Goal: Transaction & Acquisition: Purchase product/service

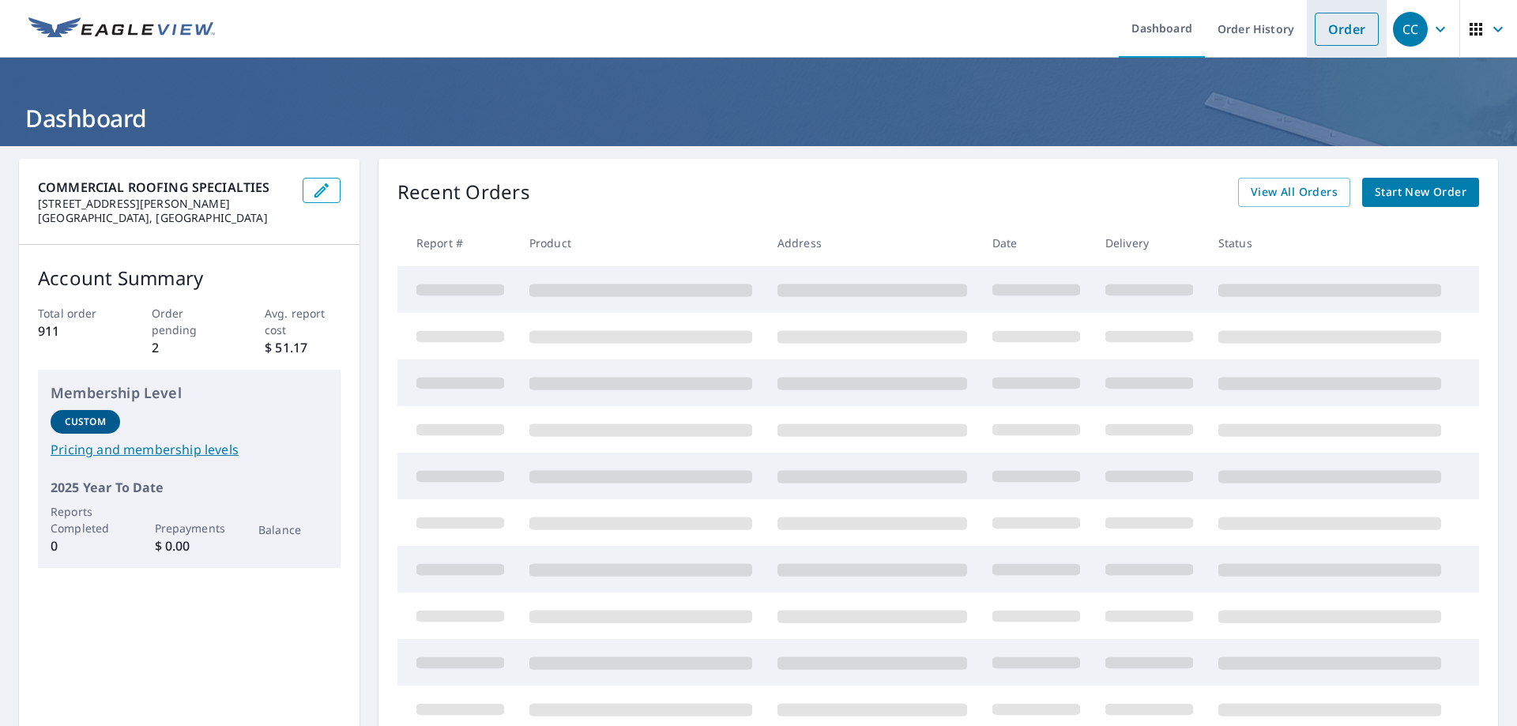
click at [1324, 43] on link "Order" at bounding box center [1347, 29] width 64 height 33
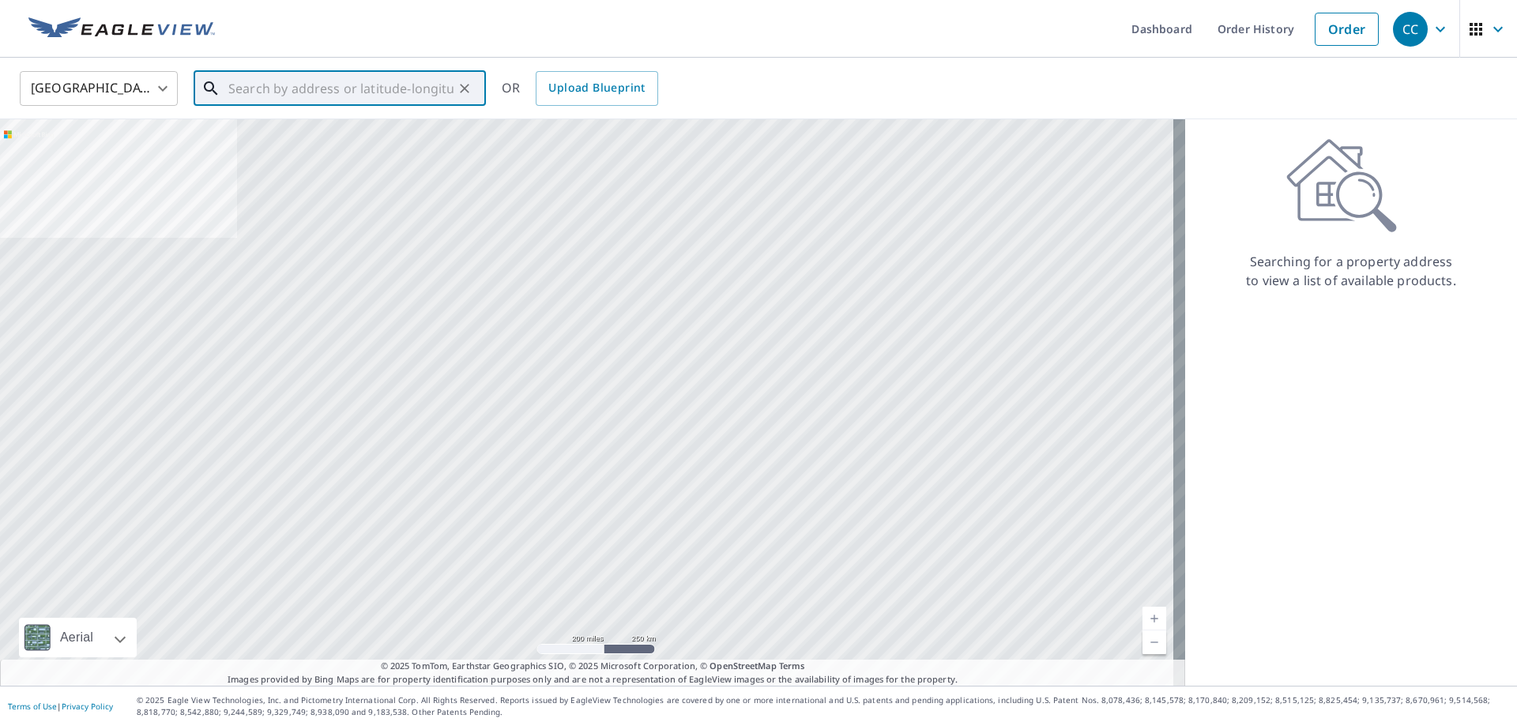
click at [398, 82] on input "text" at bounding box center [340, 88] width 225 height 44
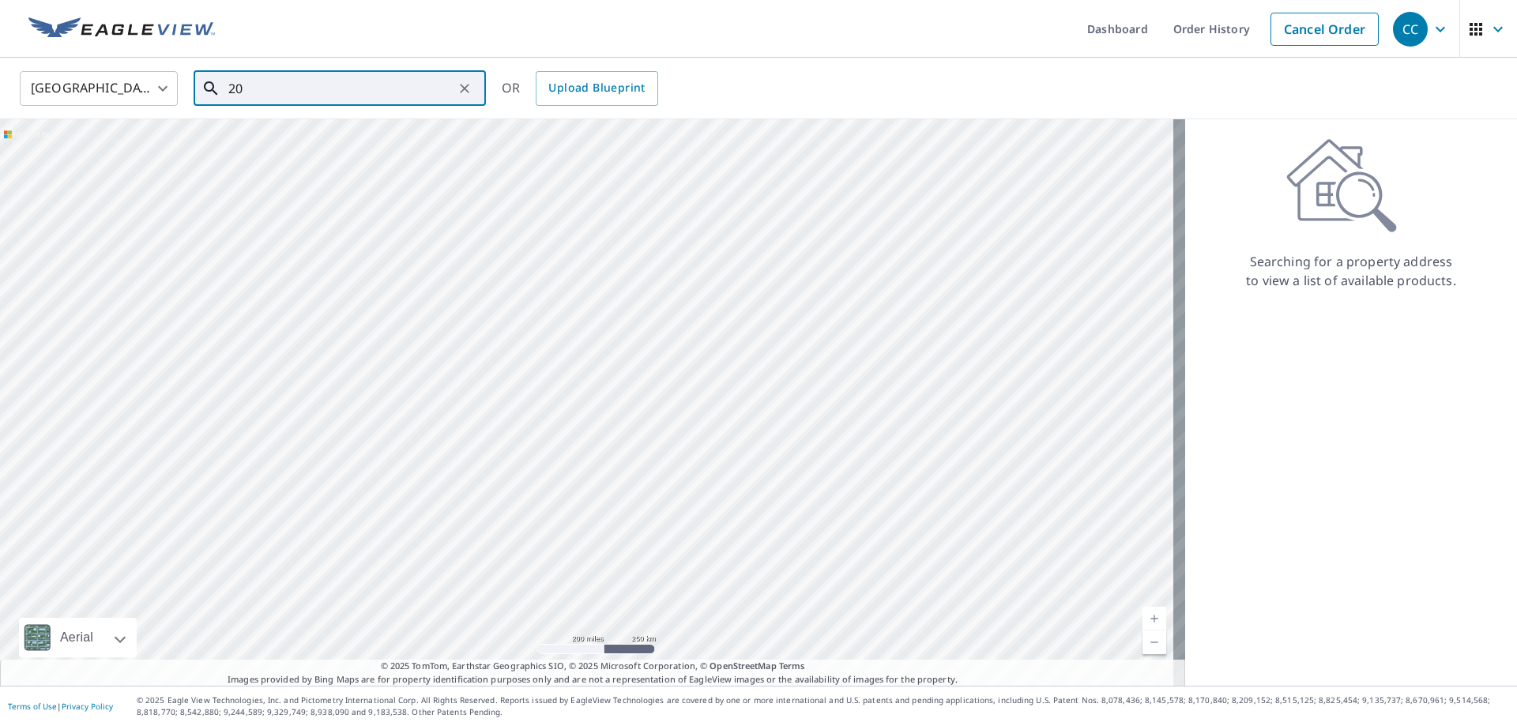
type input "2"
drag, startPoint x: 250, startPoint y: 92, endPoint x: 213, endPoint y: 100, distance: 38.0
click at [213, 100] on div "[STREET_ADDRESS] ​" at bounding box center [340, 88] width 292 height 35
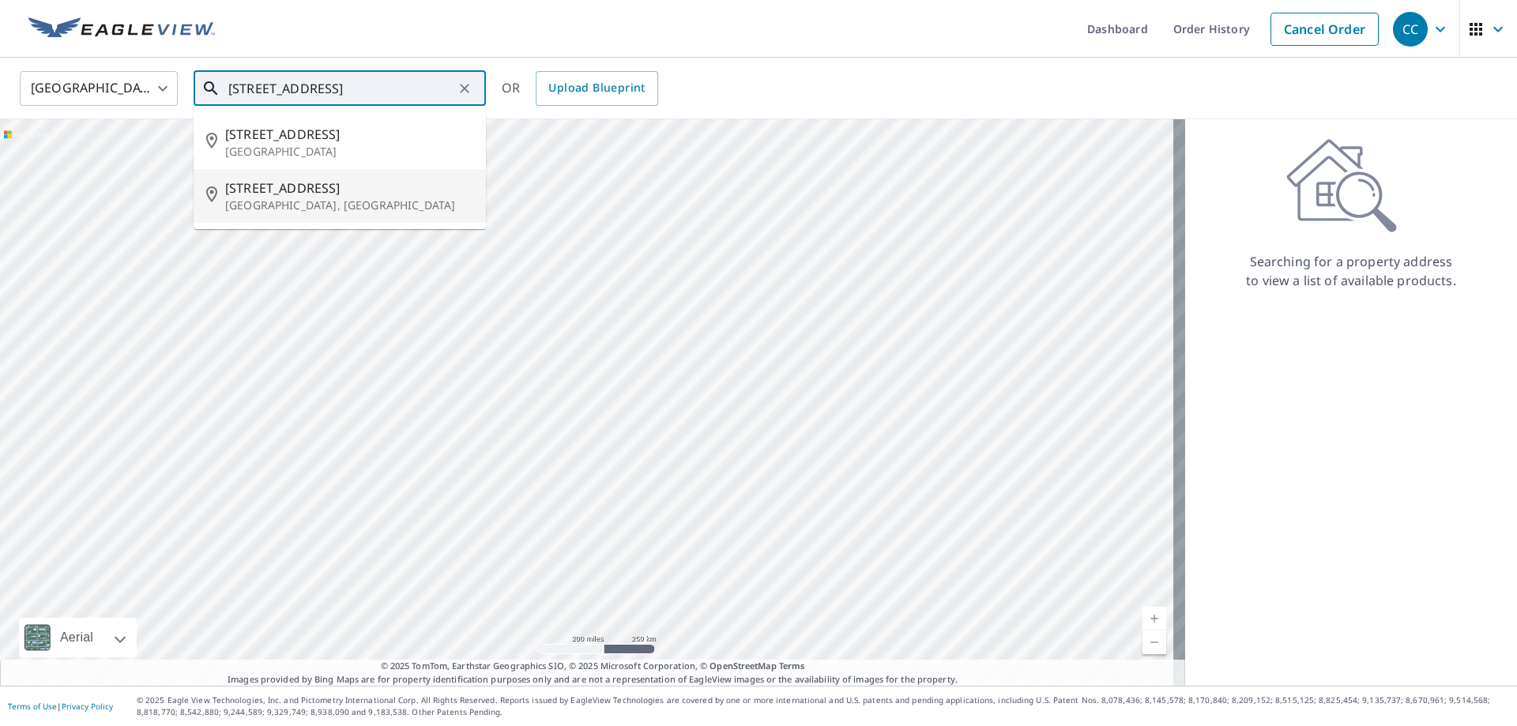
click at [287, 184] on span "[STREET_ADDRESS]" at bounding box center [349, 188] width 248 height 19
type input "[STREET_ADDRESS]"
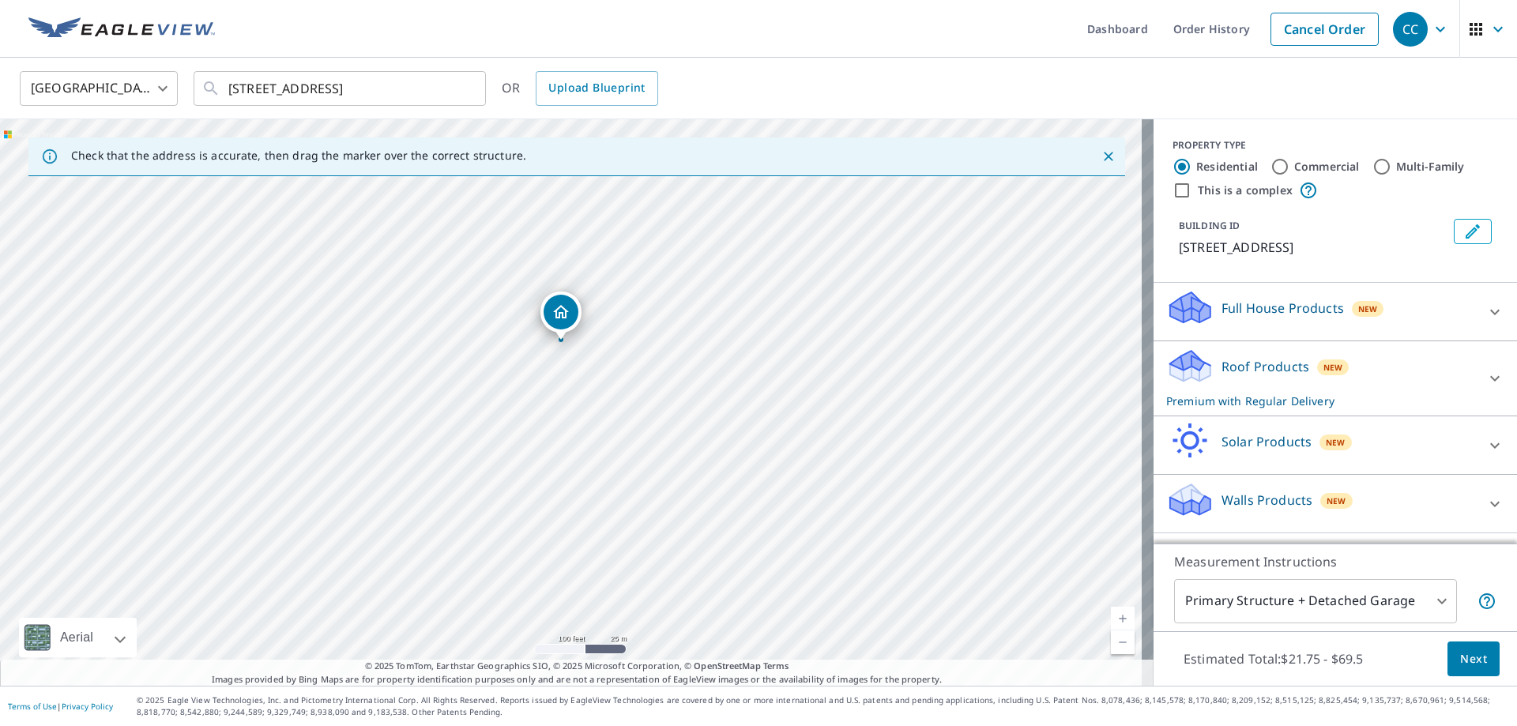
drag, startPoint x: 656, startPoint y: 462, endPoint x: 570, endPoint y: 362, distance: 132.2
click at [570, 362] on div "[STREET_ADDRESS]" at bounding box center [576, 402] width 1153 height 566
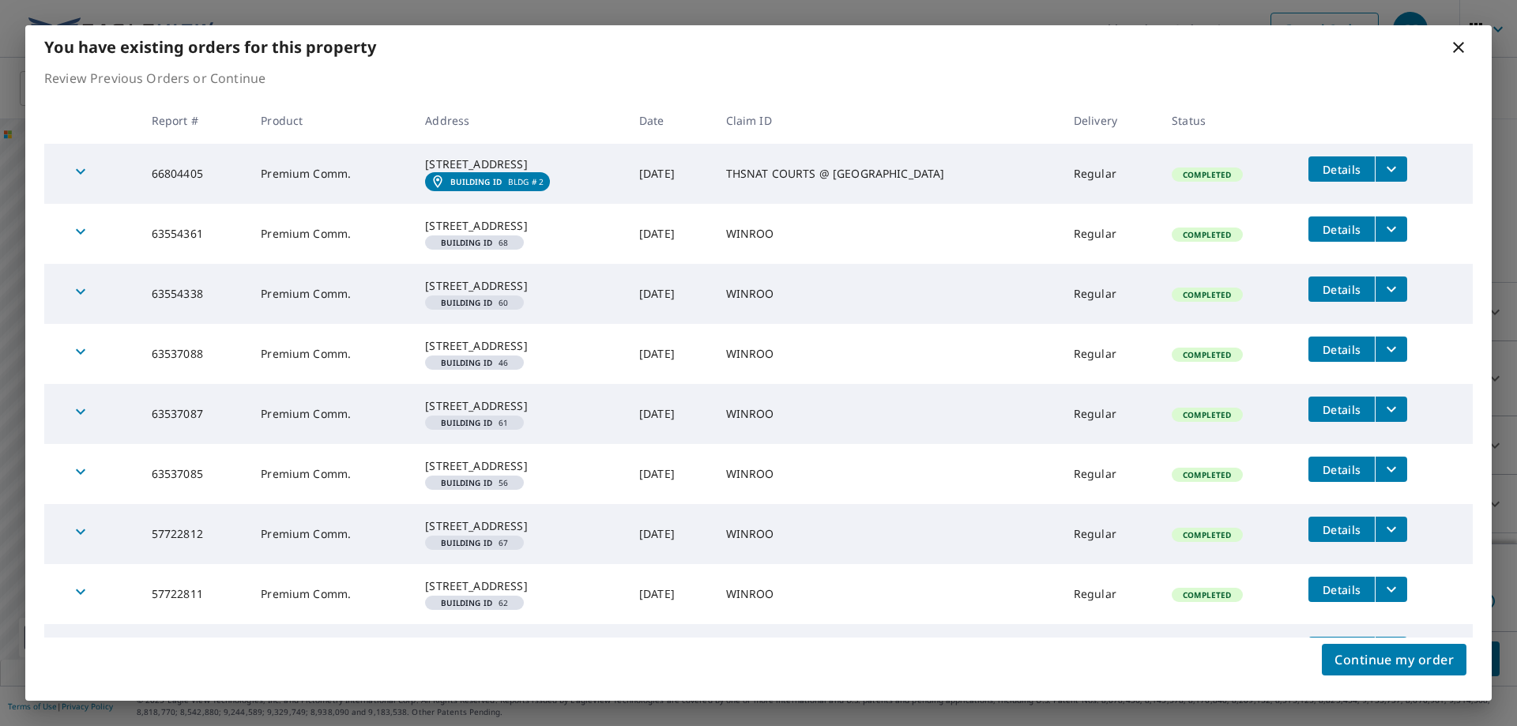
drag, startPoint x: 609, startPoint y: 445, endPoint x: 547, endPoint y: 317, distance: 142.0
click at [547, 317] on tbody "66804405 Premium Comm. [STREET_ADDRESS] Building ID BLDG # 2 [DATE] THSNAT COUR…" at bounding box center [758, 534] width 1428 height 781
click at [947, 244] on td "WINROO" at bounding box center [887, 234] width 348 height 60
click at [1450, 41] on icon at bounding box center [1458, 47] width 19 height 19
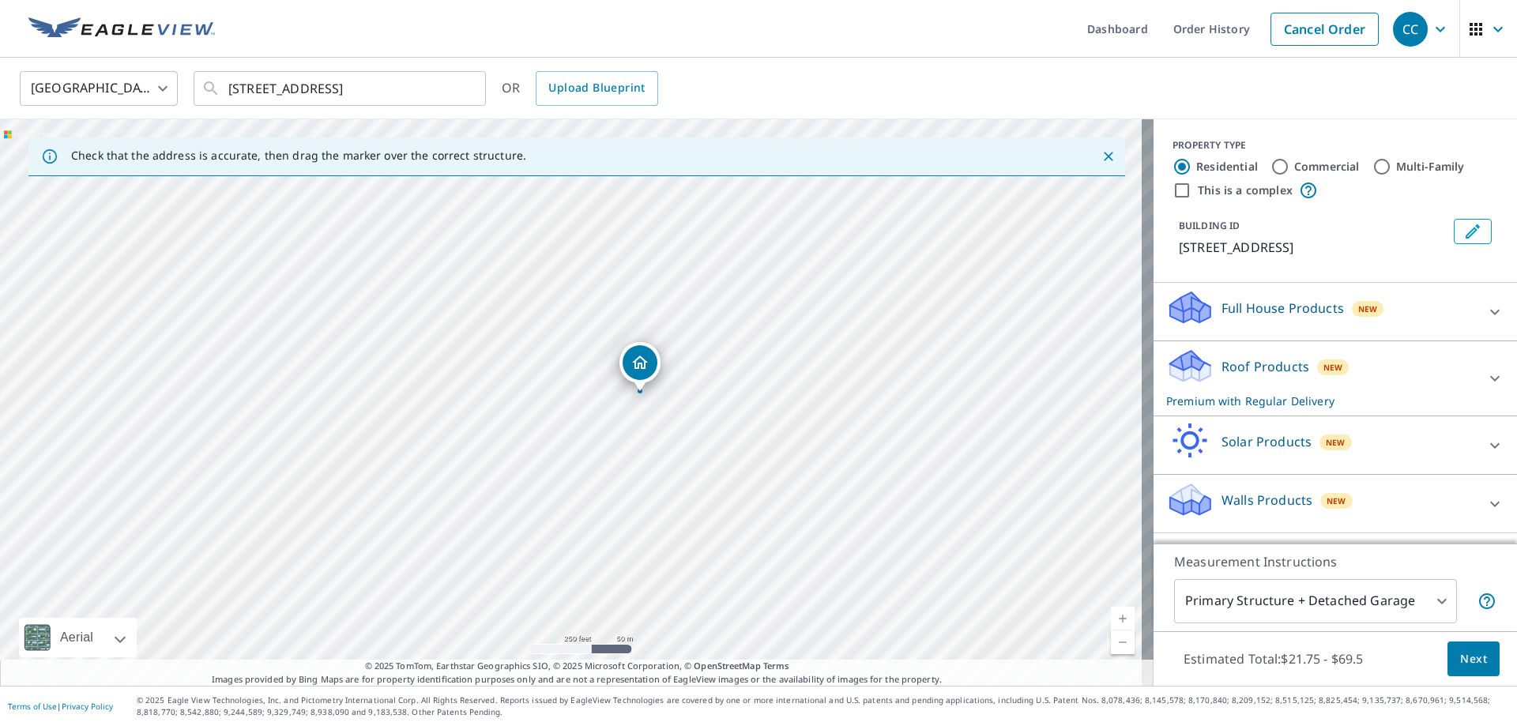
drag, startPoint x: 732, startPoint y: 525, endPoint x: 686, endPoint y: 367, distance: 164.5
click at [686, 367] on div "[STREET_ADDRESS]" at bounding box center [576, 402] width 1153 height 566
drag, startPoint x: 634, startPoint y: 514, endPoint x: 566, endPoint y: 468, distance: 81.7
click at [566, 468] on div "[STREET_ADDRESS]" at bounding box center [576, 402] width 1153 height 566
click at [526, 237] on div "[STREET_ADDRESS]" at bounding box center [528, 234] width 6 height 6
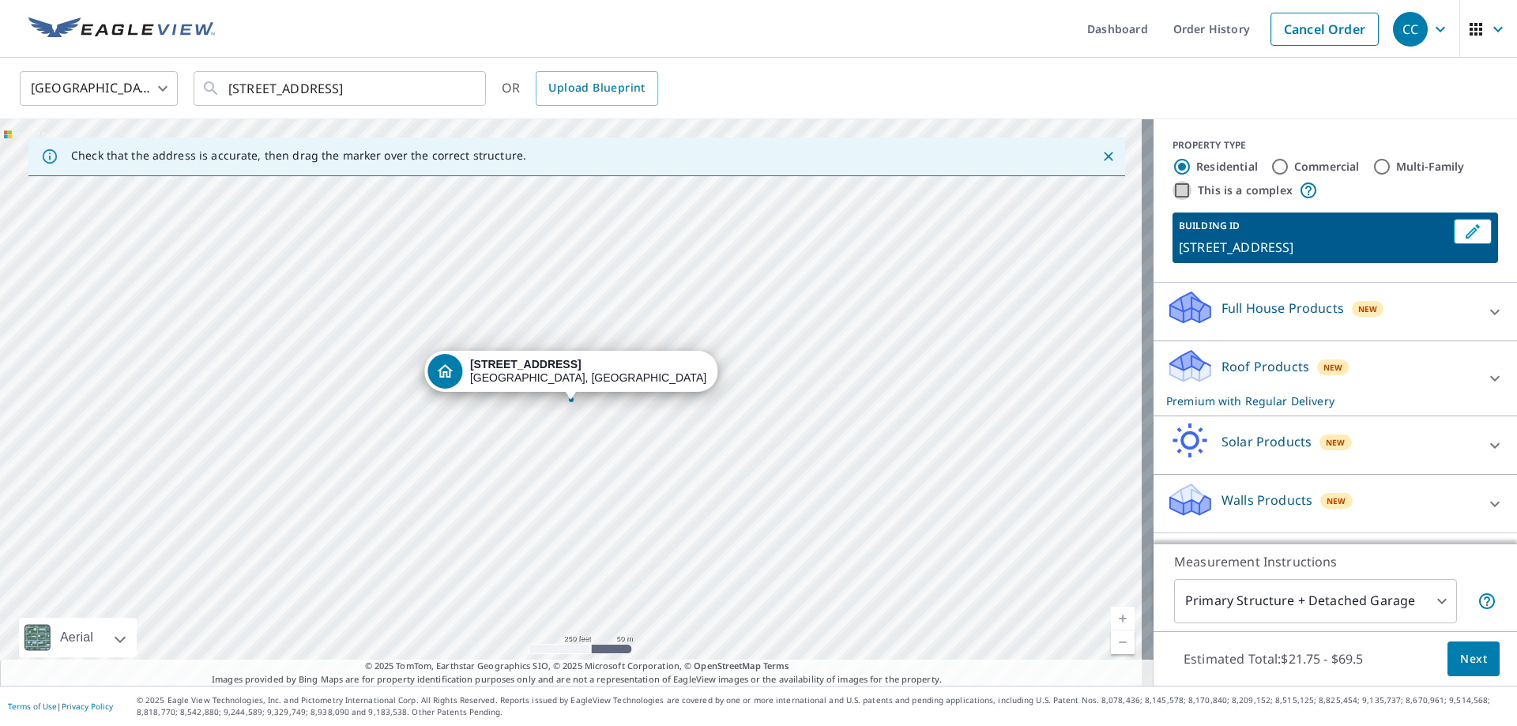
click at [1176, 190] on input "This is a complex" at bounding box center [1181, 190] width 19 height 19
checkbox input "true"
radio input "false"
radio input "true"
type input "4"
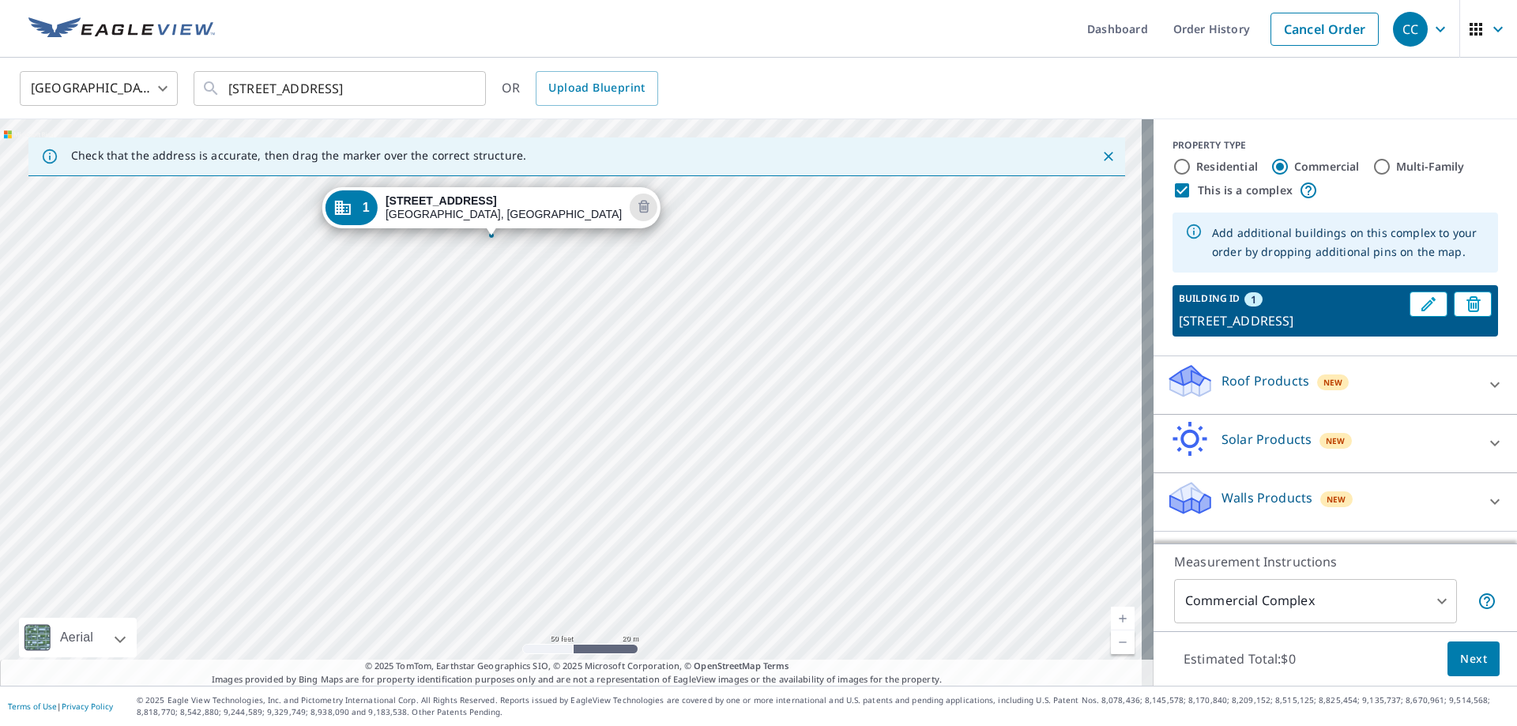
click at [853, 401] on div "1 [STREET_ADDRESS]" at bounding box center [576, 402] width 1153 height 566
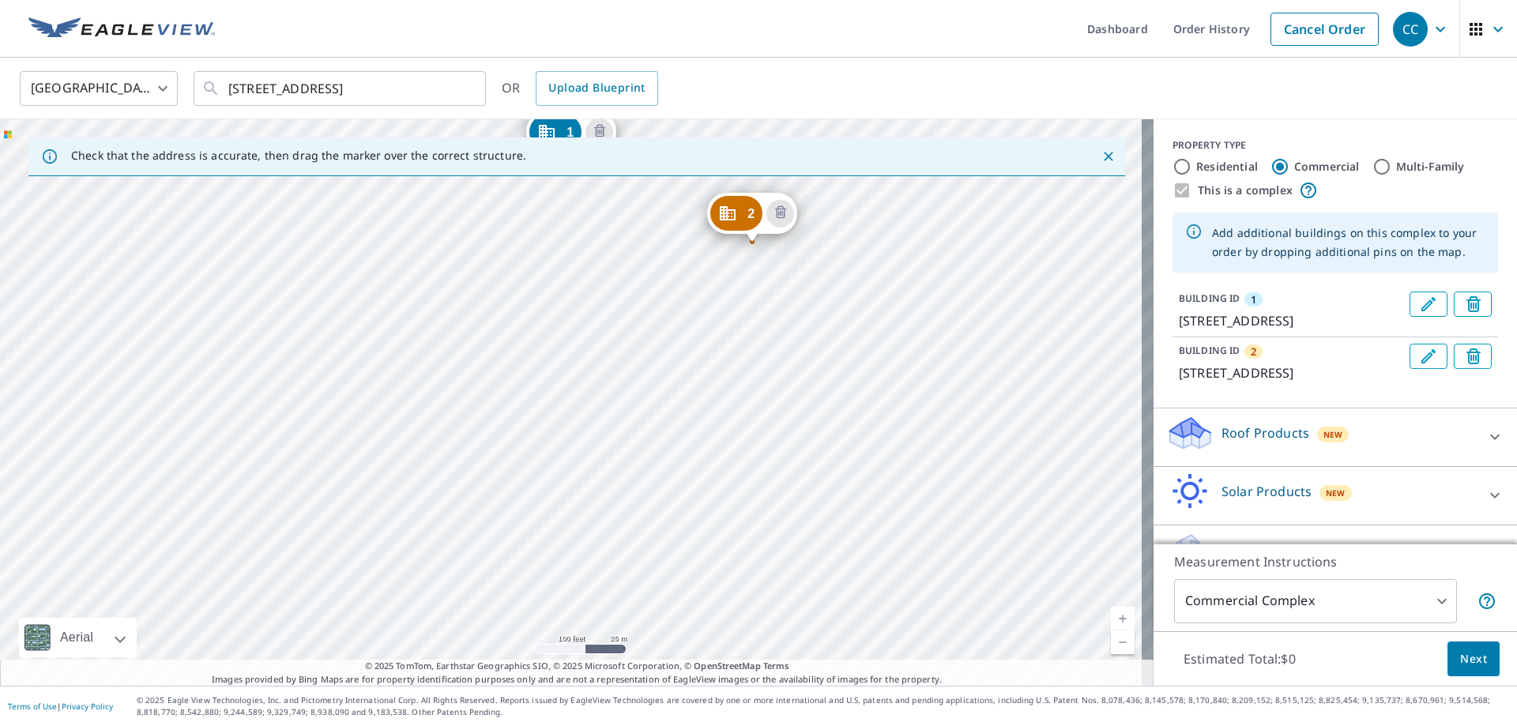
drag, startPoint x: 768, startPoint y: 460, endPoint x: 684, endPoint y: 104, distance: 365.2
click at [684, 104] on div "[GEOGRAPHIC_DATA] US ​ [STREET_ADDRESS] ​ OR Upload Blueprint Check that the ad…" at bounding box center [758, 372] width 1517 height 628
click at [697, 155] on div "Check that the address is accurate, then drag the marker over the correct struc…" at bounding box center [576, 156] width 1097 height 39
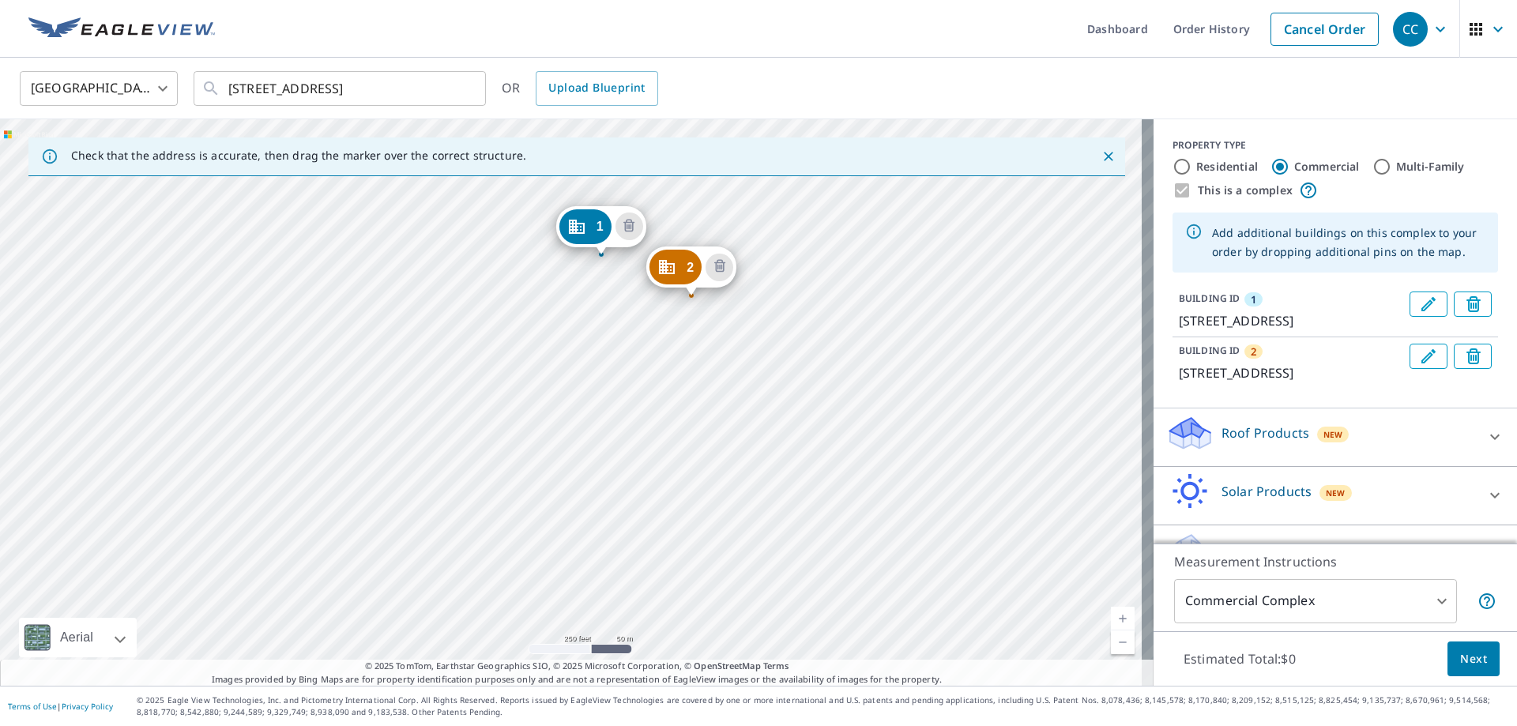
drag, startPoint x: 656, startPoint y: 239, endPoint x: 561, endPoint y: 155, distance: 126.5
click at [561, 155] on div "Check that the address is accurate, then drag the marker over the correct struc…" at bounding box center [576, 156] width 1097 height 39
click at [590, 529] on div "2 [STREET_ADDRESS] 1 [STREET_ADDRESS]" at bounding box center [576, 402] width 1153 height 566
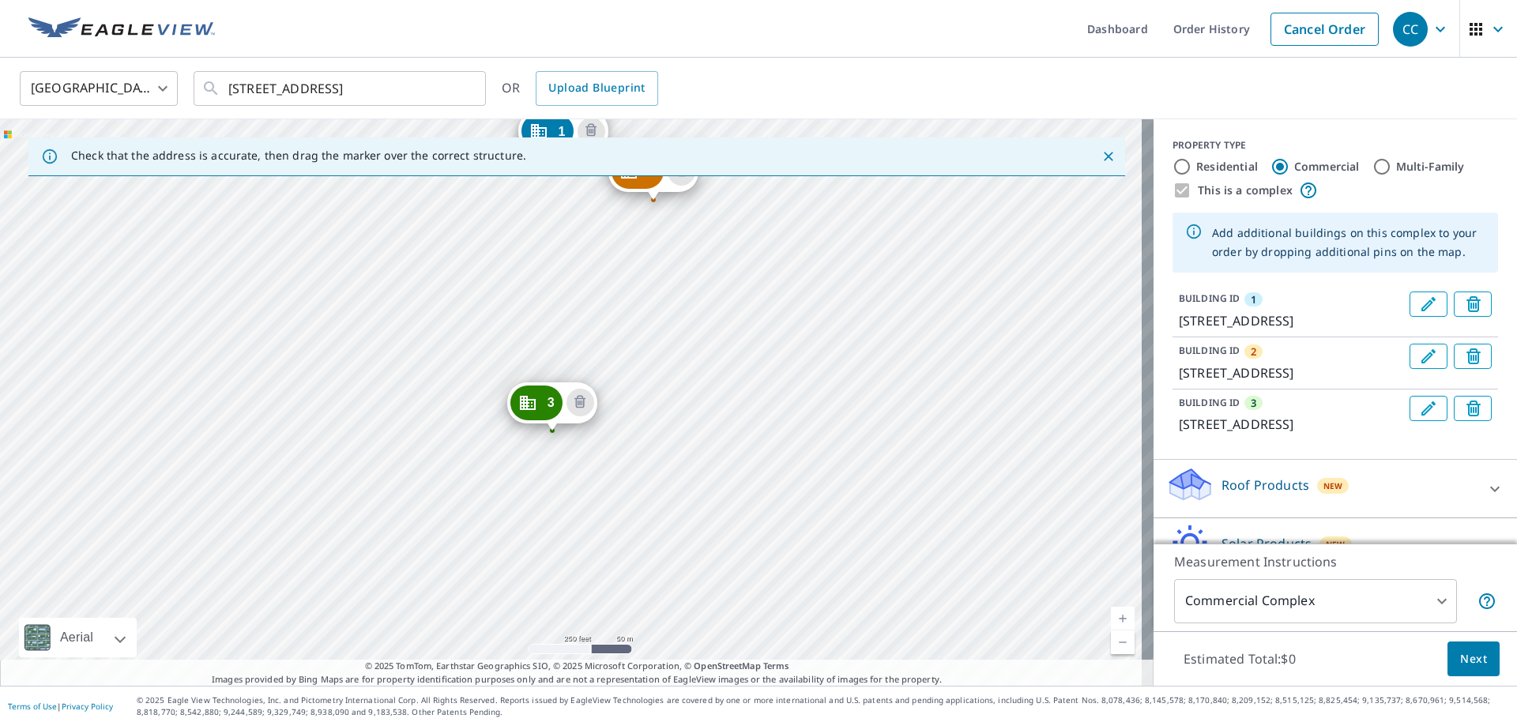
drag, startPoint x: 624, startPoint y: 592, endPoint x: 616, endPoint y: 346, distance: 245.8
click at [616, 346] on div "2 [STREET_ADDRESS] 3 [STREET_ADDRESS] 1 [STREET_ADDRESS]" at bounding box center [576, 402] width 1153 height 566
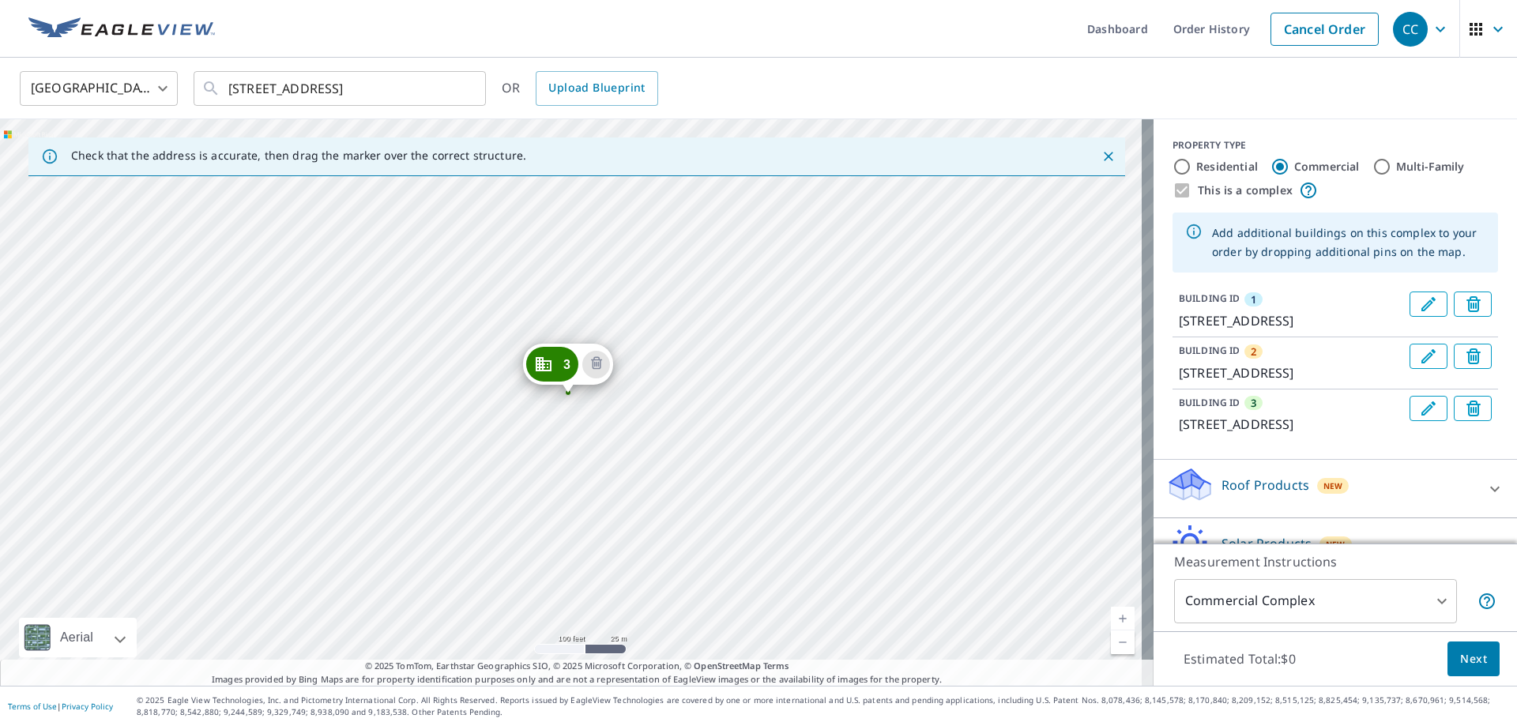
click at [465, 293] on div "2 [STREET_ADDRESS] 3 [STREET_ADDRESS] 1 [STREET_ADDRESS]" at bounding box center [576, 402] width 1153 height 566
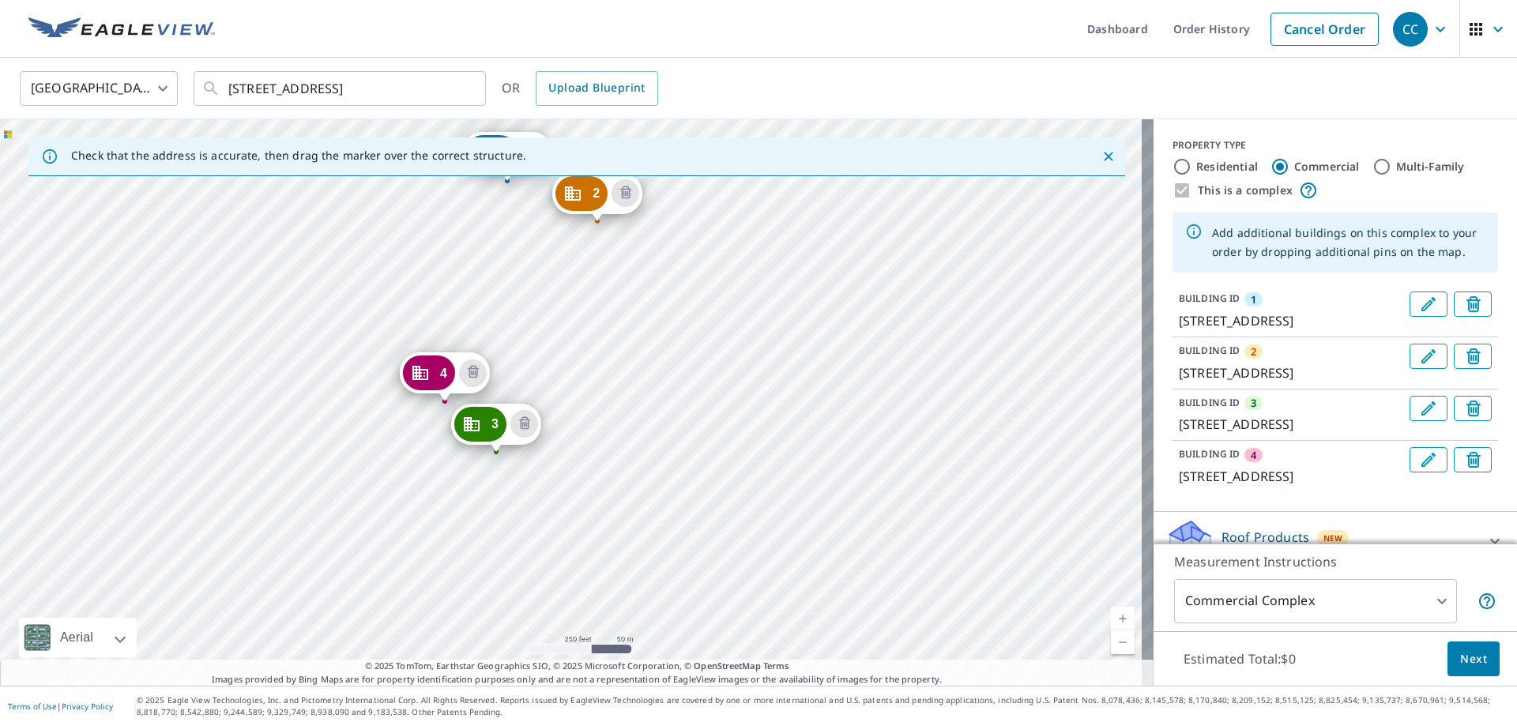
drag, startPoint x: 492, startPoint y: 563, endPoint x: 453, endPoint y: 271, distance: 294.2
click at [453, 271] on div "2 [STREET_ADDRESS] 3 [STREET_ADDRESS] 4 [STREET_ADDRESS] 1 [STREET_ADDRESS]" at bounding box center [576, 402] width 1153 height 566
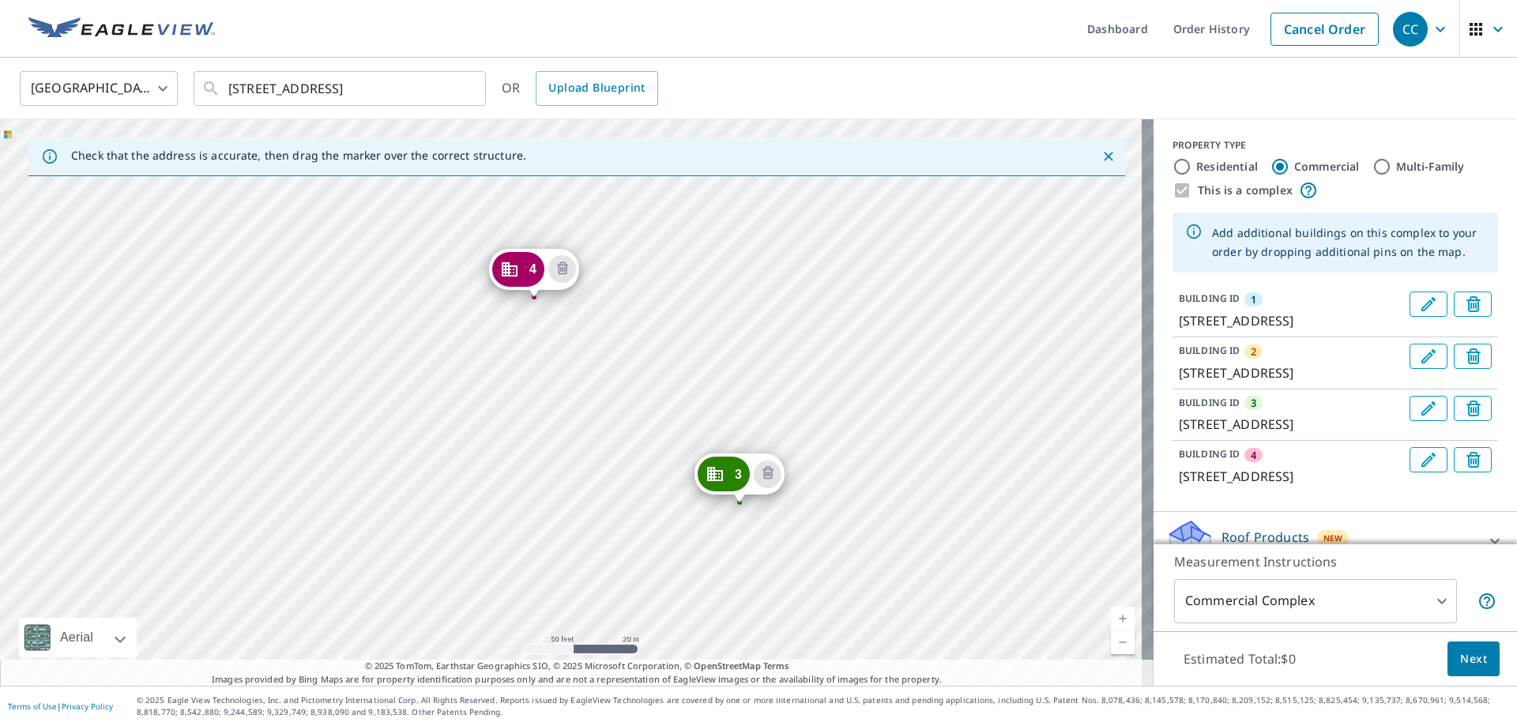
click at [409, 209] on div "2 [STREET_ADDRESS] 3 [STREET_ADDRESS] 4 [STREET_ADDRESS] 1 [STREET_ADDRESS]" at bounding box center [576, 402] width 1153 height 566
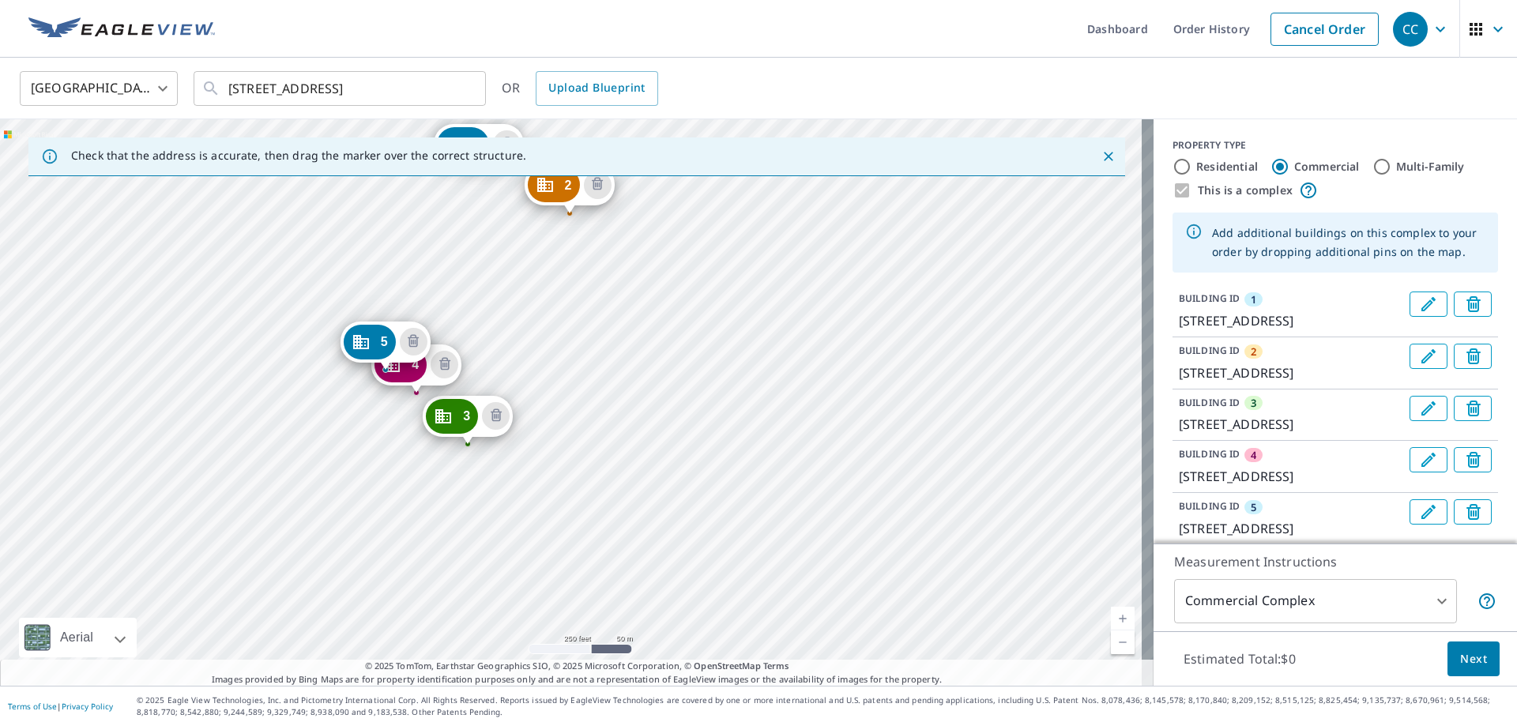
drag, startPoint x: 502, startPoint y: 555, endPoint x: 460, endPoint y: 209, distance: 349.3
click at [460, 209] on div "2 [STREET_ADDRESS] 3 [STREET_ADDRESS] 4 [STREET_ADDRESS] 5 [STREET_ADDRESS] 1 […" at bounding box center [576, 402] width 1153 height 566
click at [1473, 658] on span "Next" at bounding box center [1473, 659] width 27 height 20
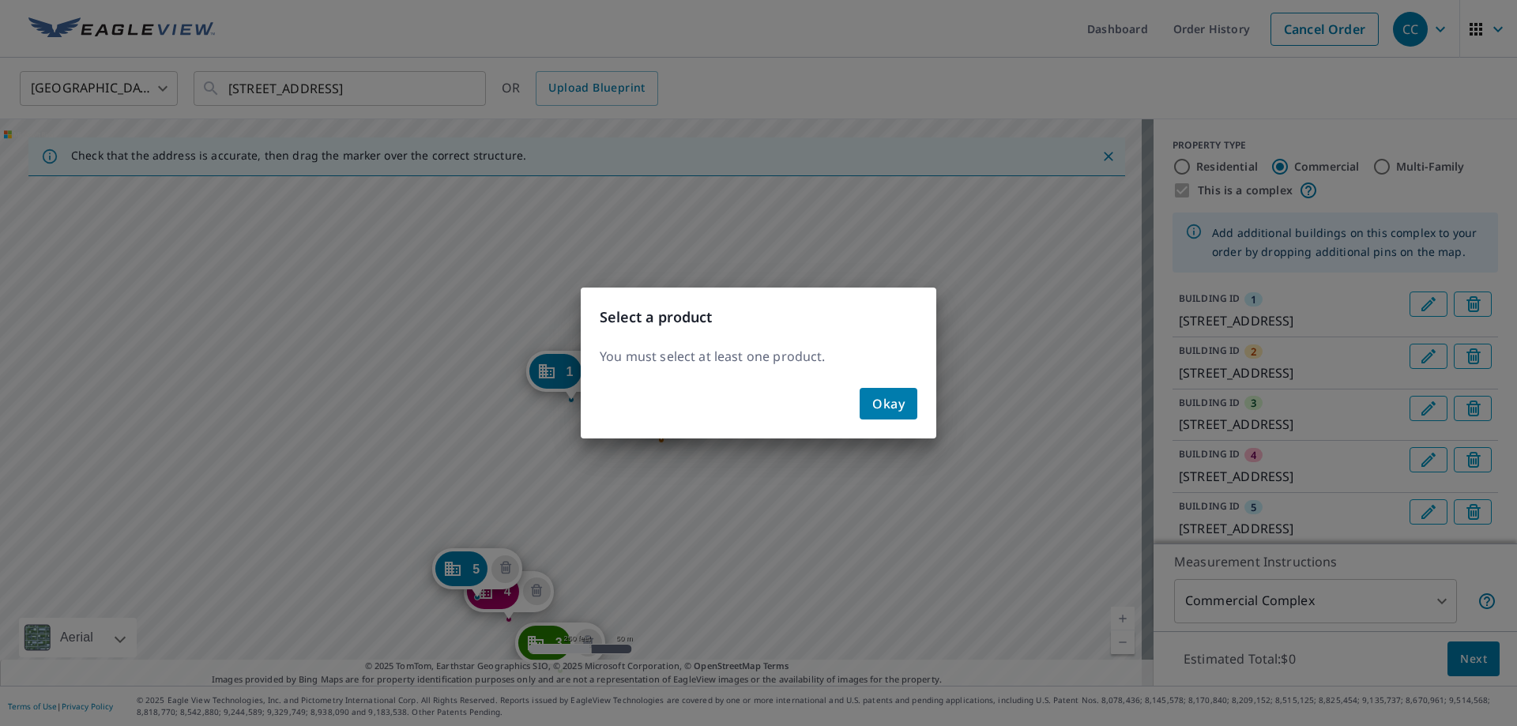
click at [897, 413] on span "Okay" at bounding box center [888, 404] width 32 height 22
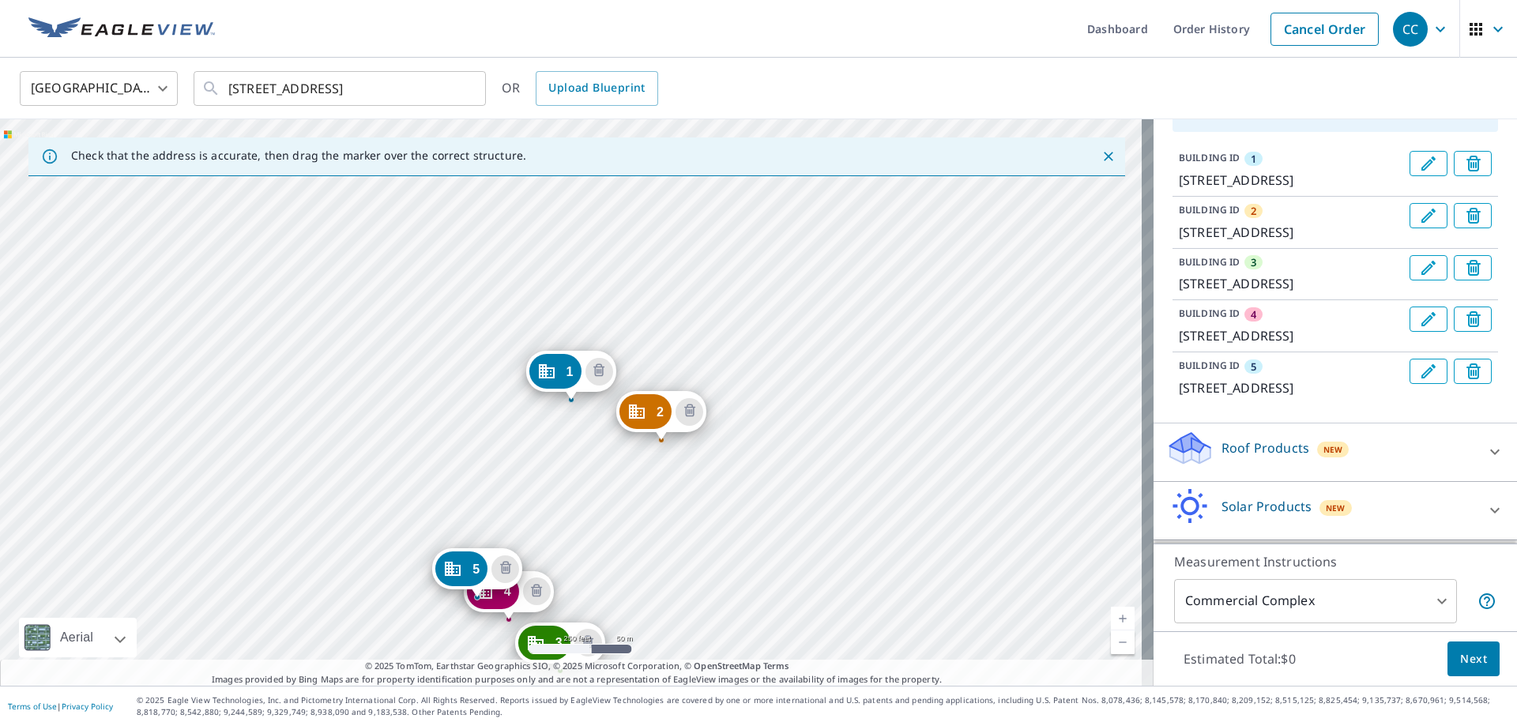
scroll to position [158, 0]
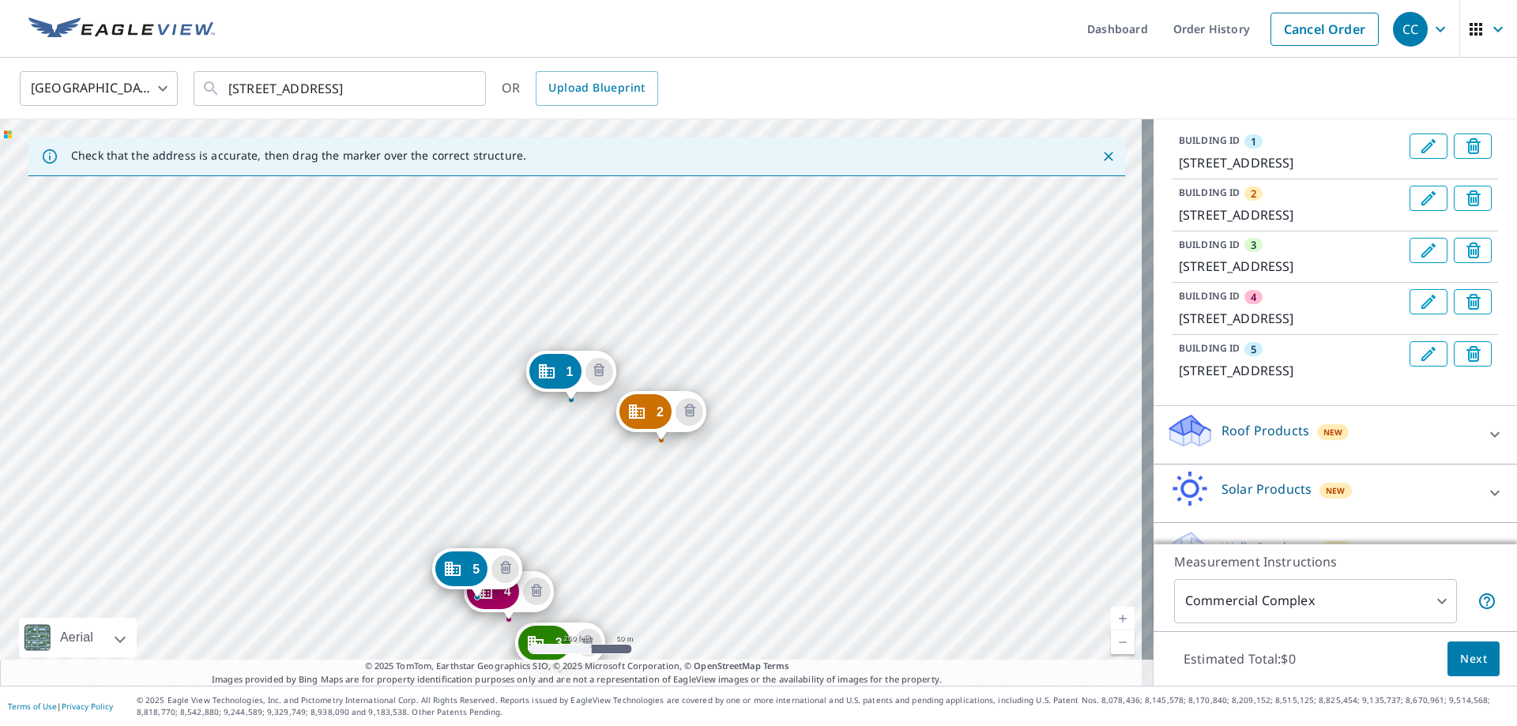
click at [1256, 440] on p "Roof Products" at bounding box center [1265, 430] width 88 height 19
click at [1387, 609] on body "CC CC Dashboard Order History Cancel Order CC [GEOGRAPHIC_DATA] [GEOGRAPHIC_DAT…" at bounding box center [758, 363] width 1517 height 726
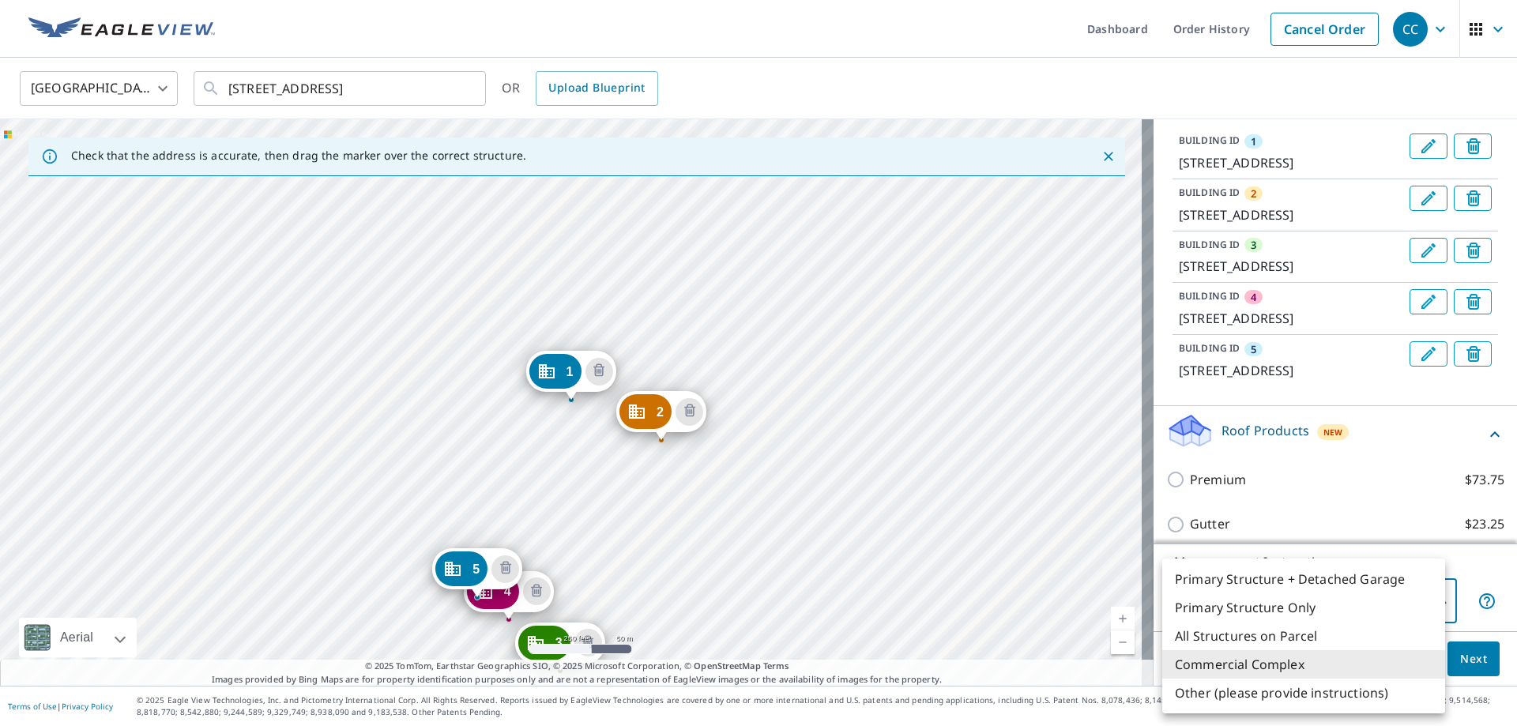
click at [1274, 667] on li "Commercial Complex" at bounding box center [1303, 664] width 283 height 28
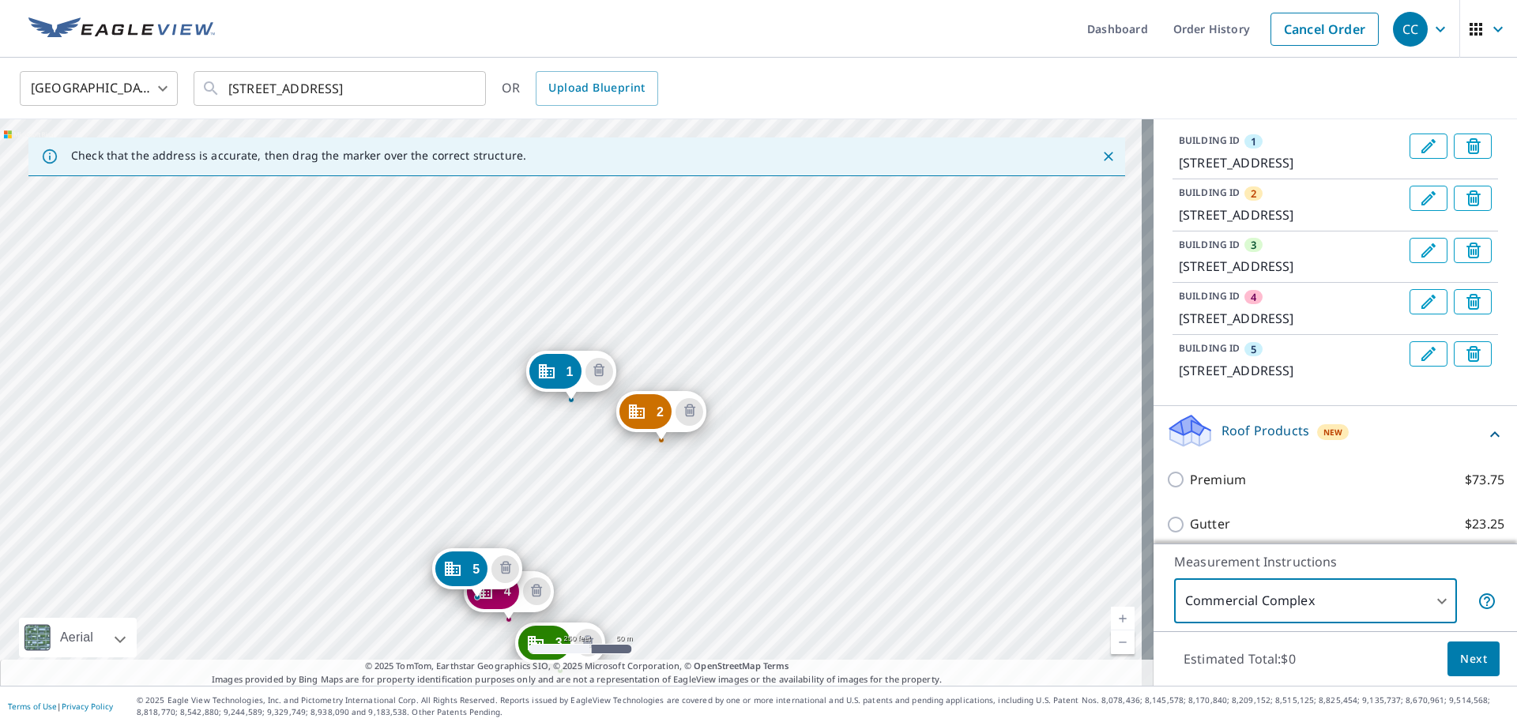
click at [1460, 660] on span "Next" at bounding box center [1473, 659] width 27 height 20
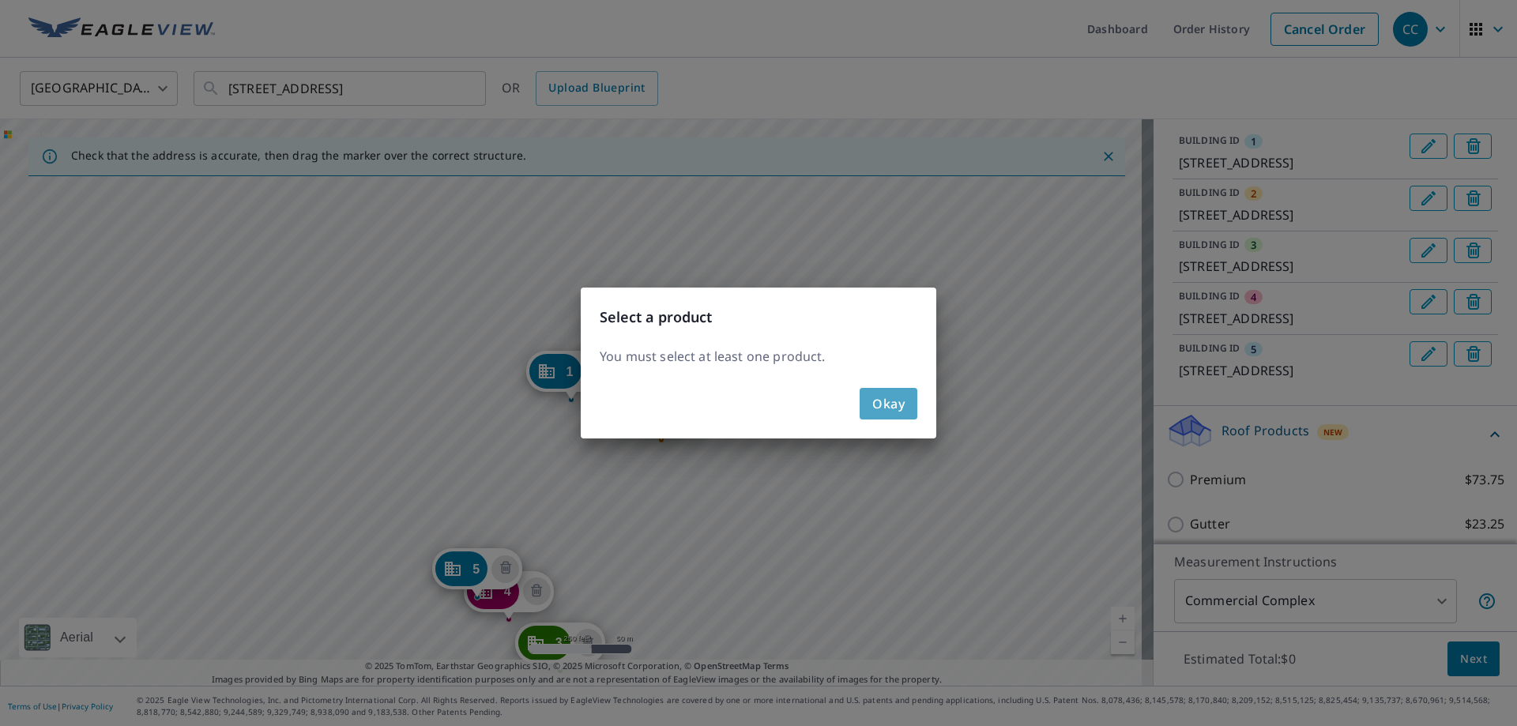
click at [887, 414] on span "Okay" at bounding box center [888, 404] width 32 height 22
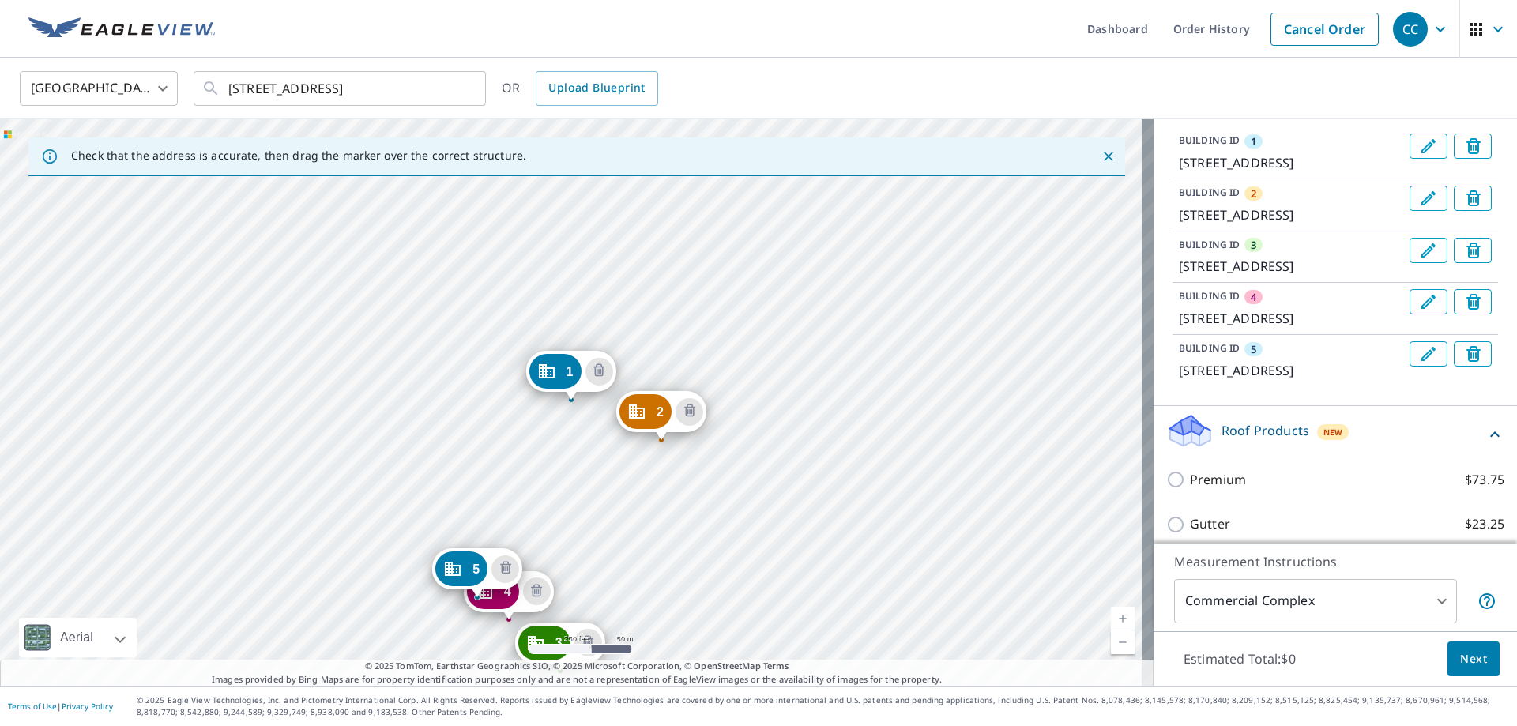
click at [1262, 600] on body "CC CC Dashboard Order History Cancel Order CC [GEOGRAPHIC_DATA] [GEOGRAPHIC_DAT…" at bounding box center [758, 363] width 1517 height 726
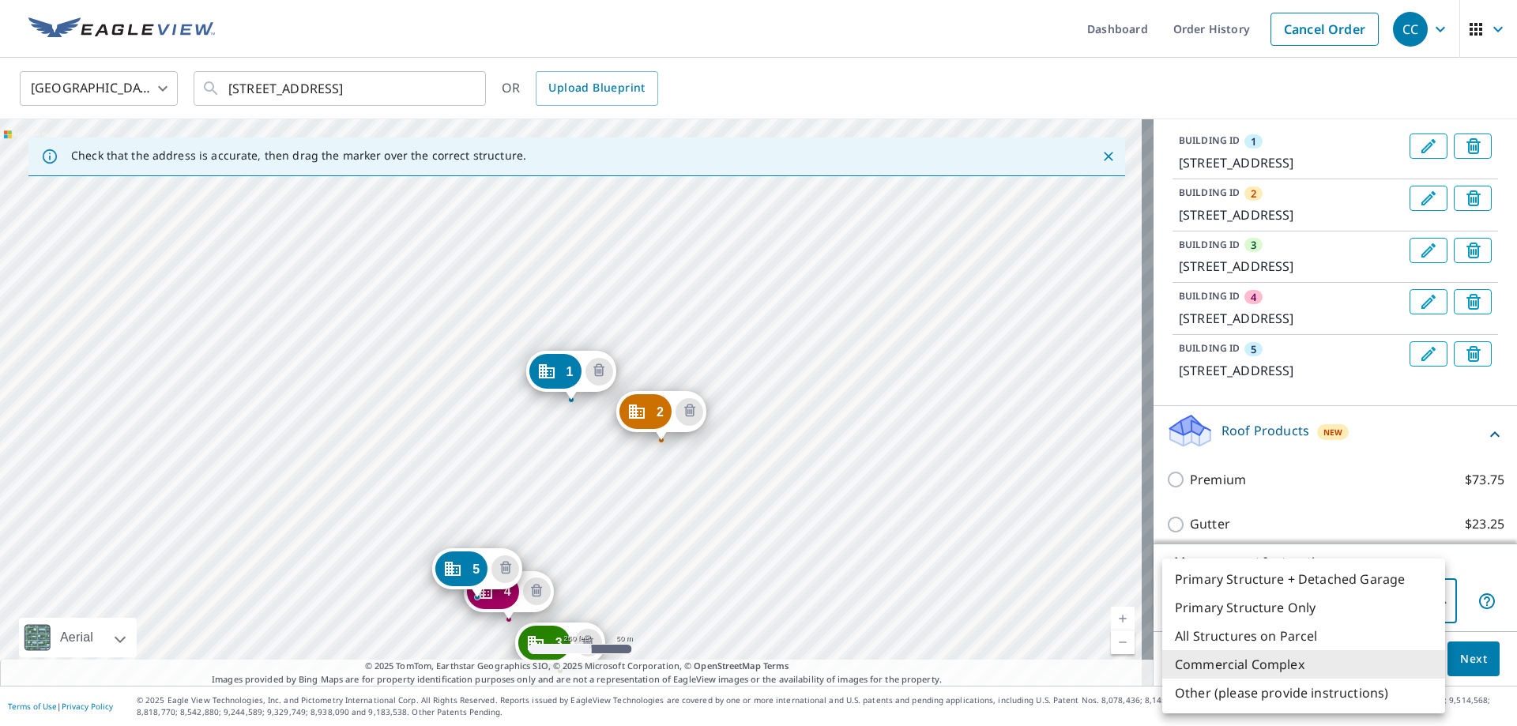
click at [1466, 522] on div at bounding box center [758, 363] width 1517 height 726
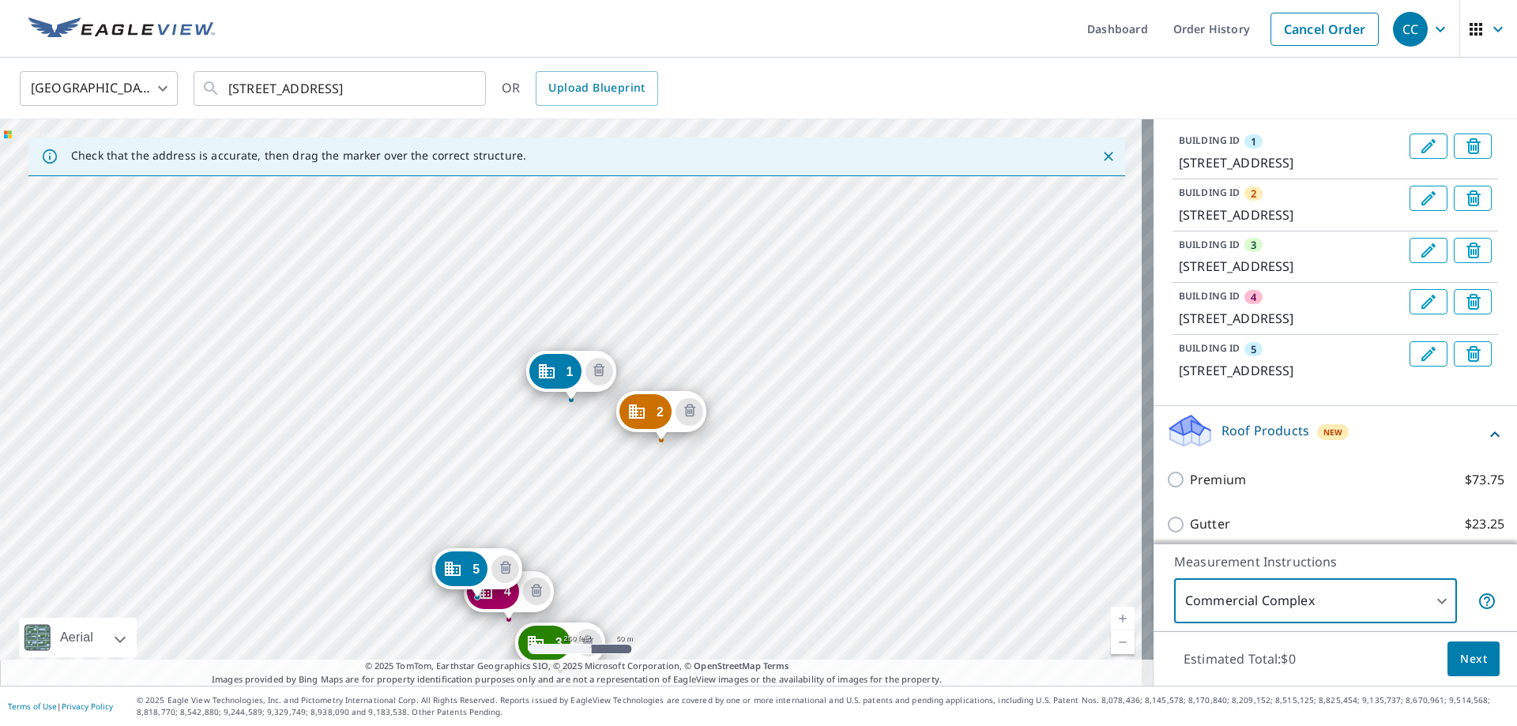
click at [1284, 440] on p "Roof Products" at bounding box center [1265, 430] width 88 height 19
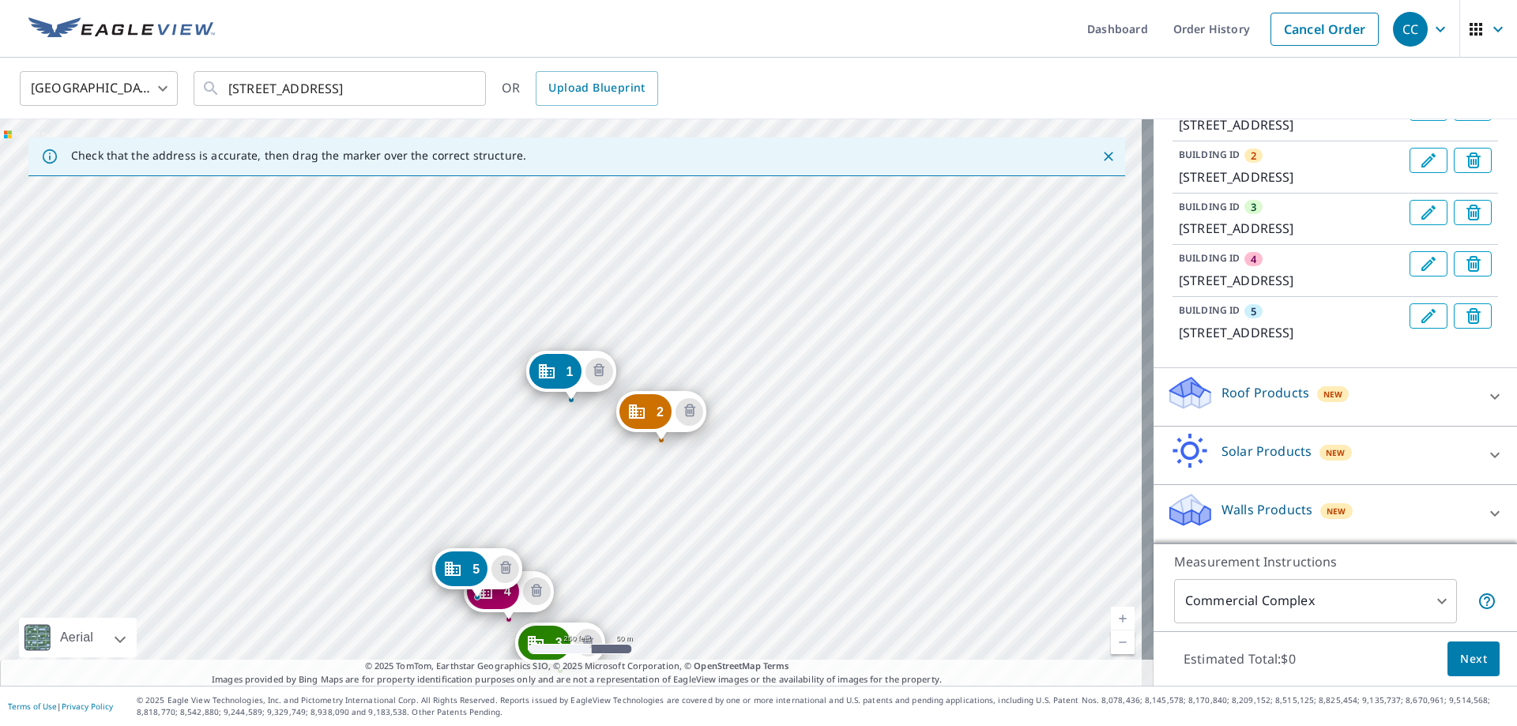
scroll to position [291, 0]
click at [1233, 400] on p "Roof Products" at bounding box center [1265, 392] width 88 height 19
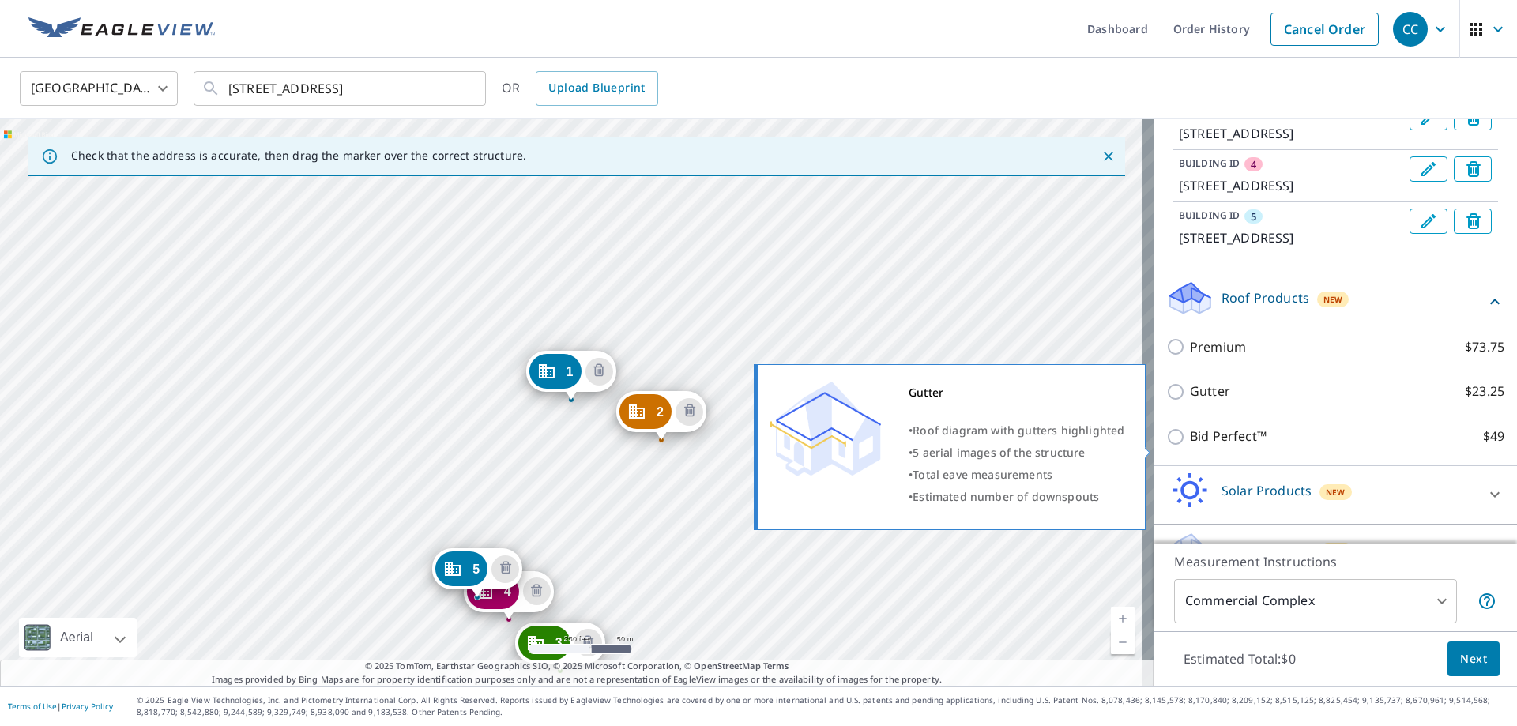
scroll to position [370, 0]
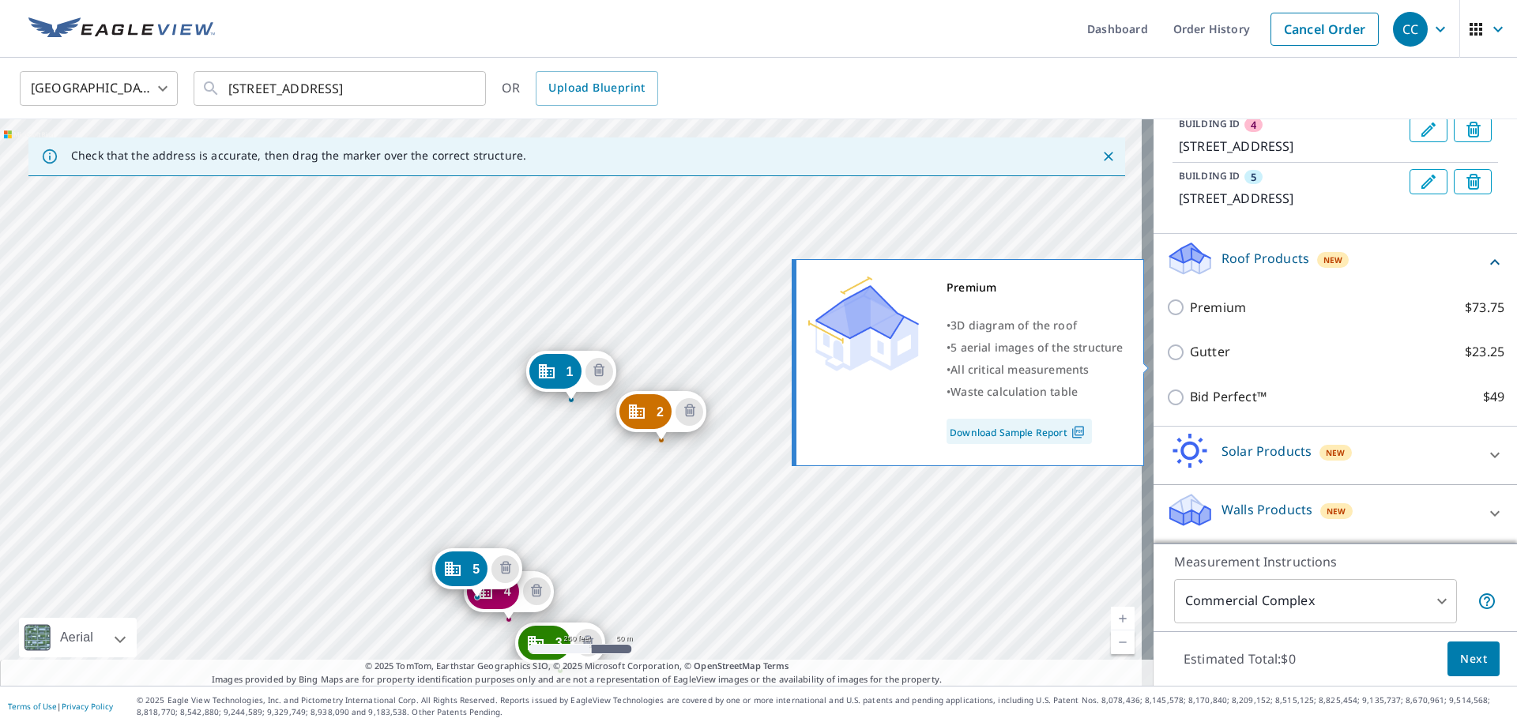
click at [1190, 318] on p "Premium" at bounding box center [1218, 308] width 56 height 20
click at [1189, 317] on input "Premium $73.75" at bounding box center [1178, 307] width 24 height 19
checkbox input "true"
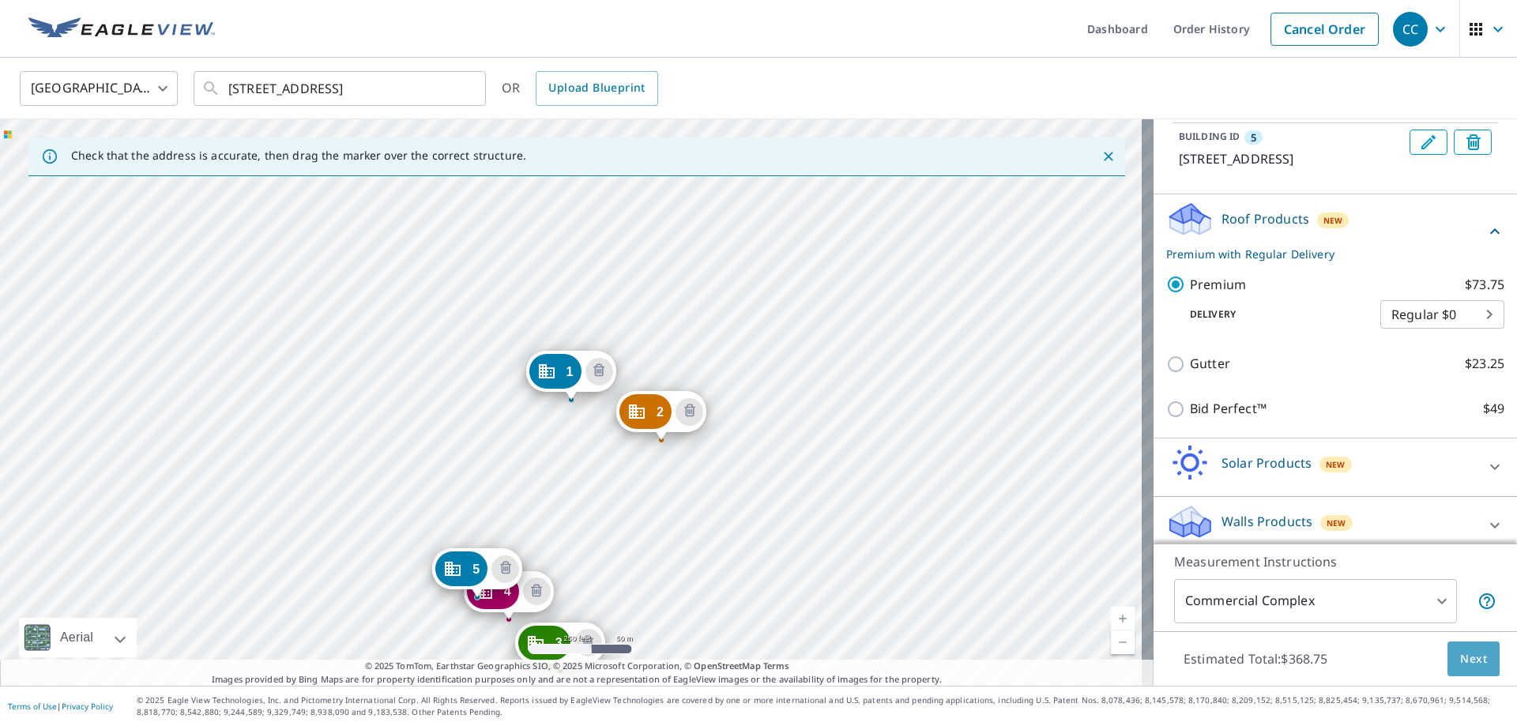
click at [1465, 653] on span "Next" at bounding box center [1473, 659] width 27 height 20
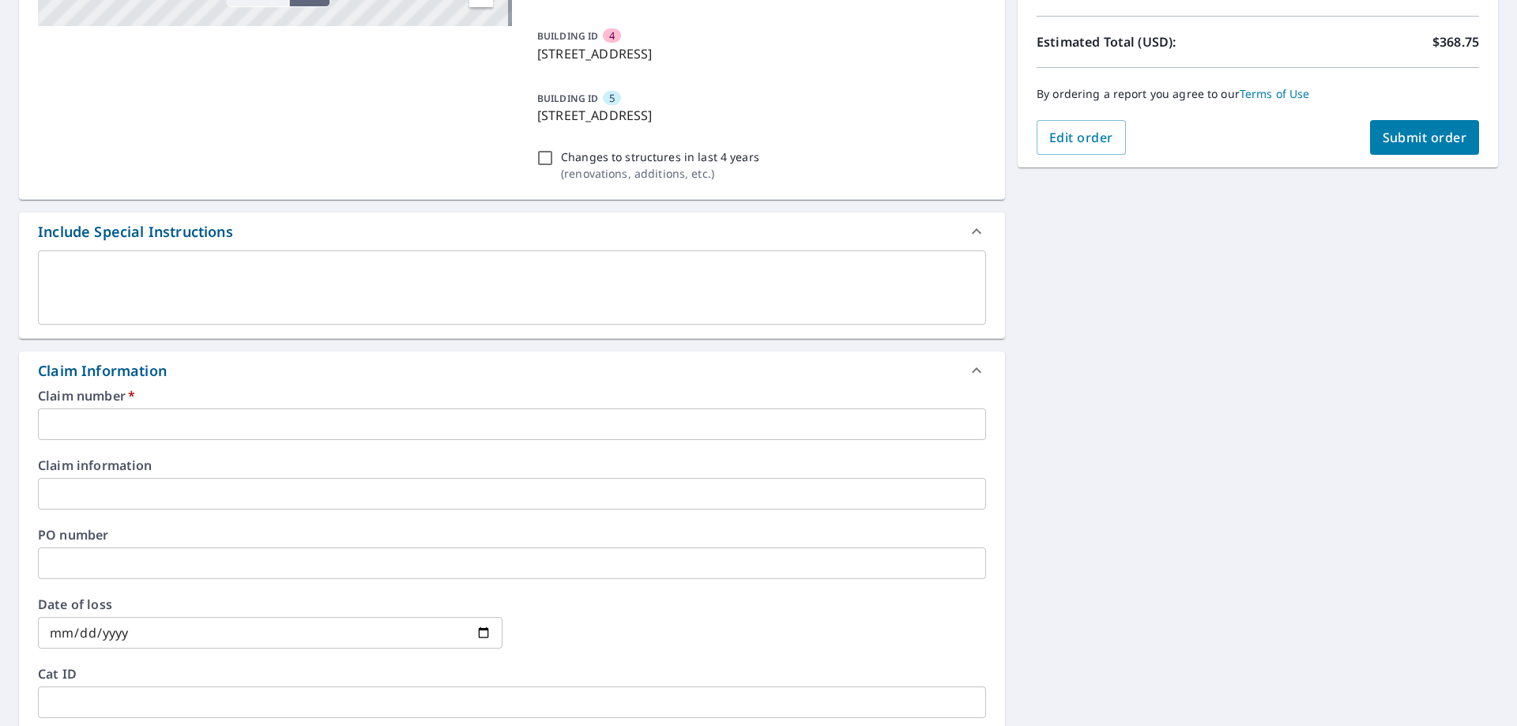
scroll to position [395, 0]
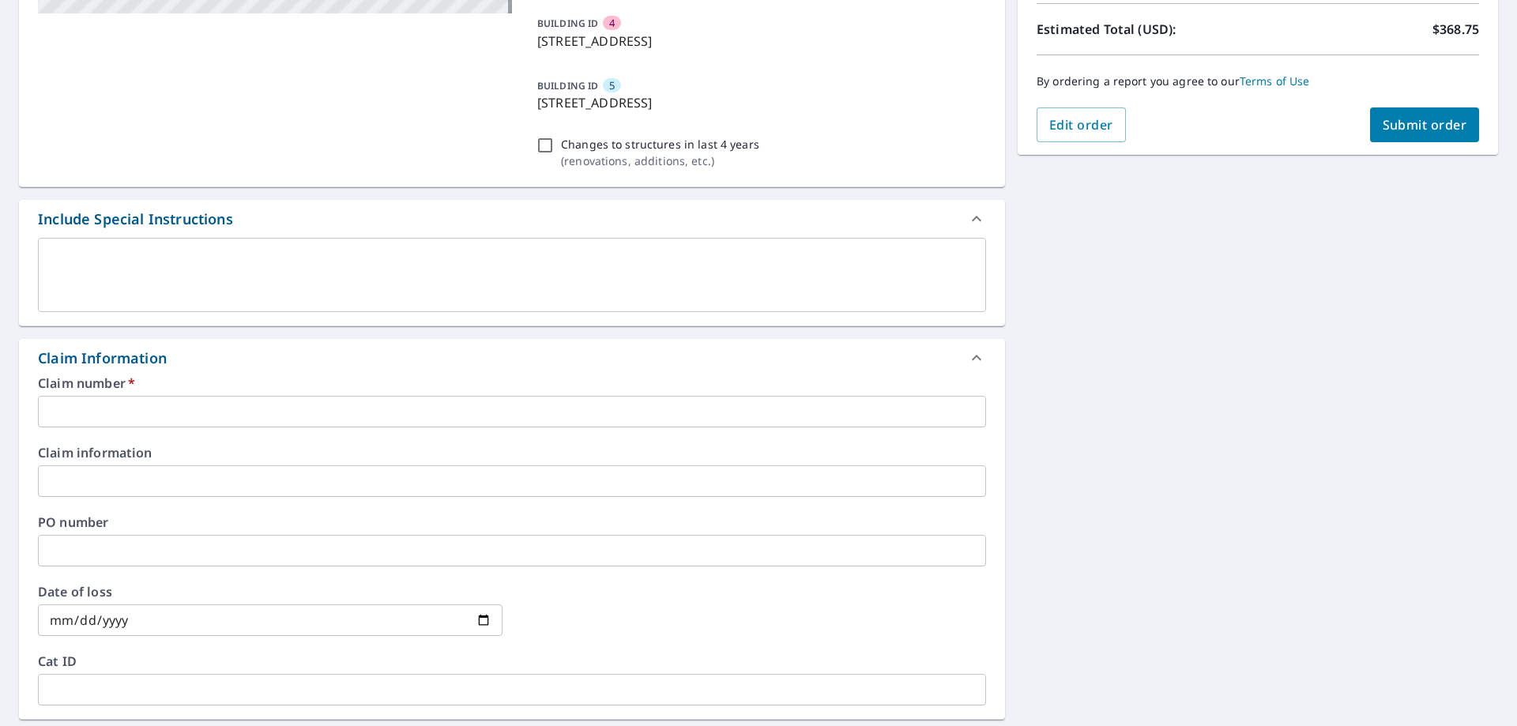
click at [115, 420] on input "text" at bounding box center [512, 412] width 948 height 32
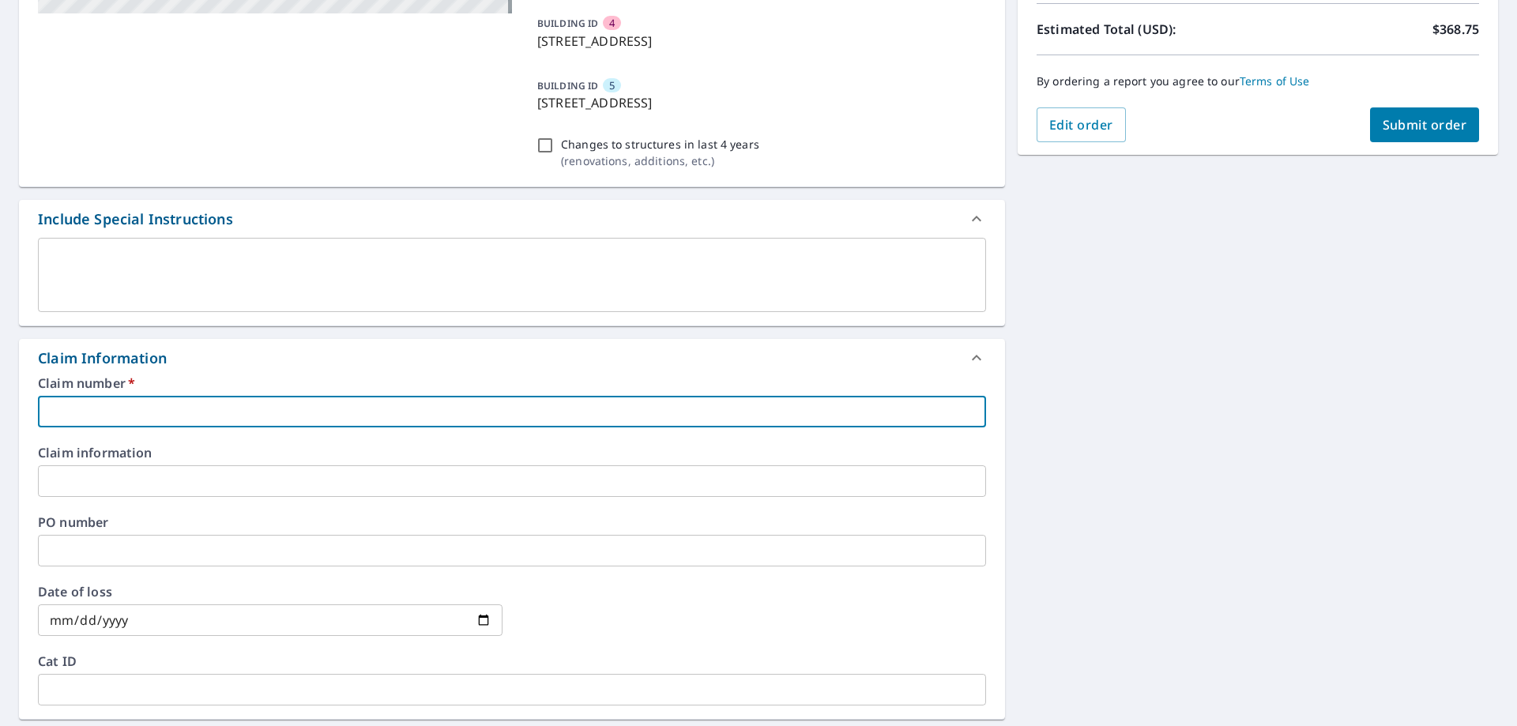
type input "WINROO"
click at [1374, 137] on button "Submit order" at bounding box center [1425, 124] width 110 height 35
checkbox input "true"
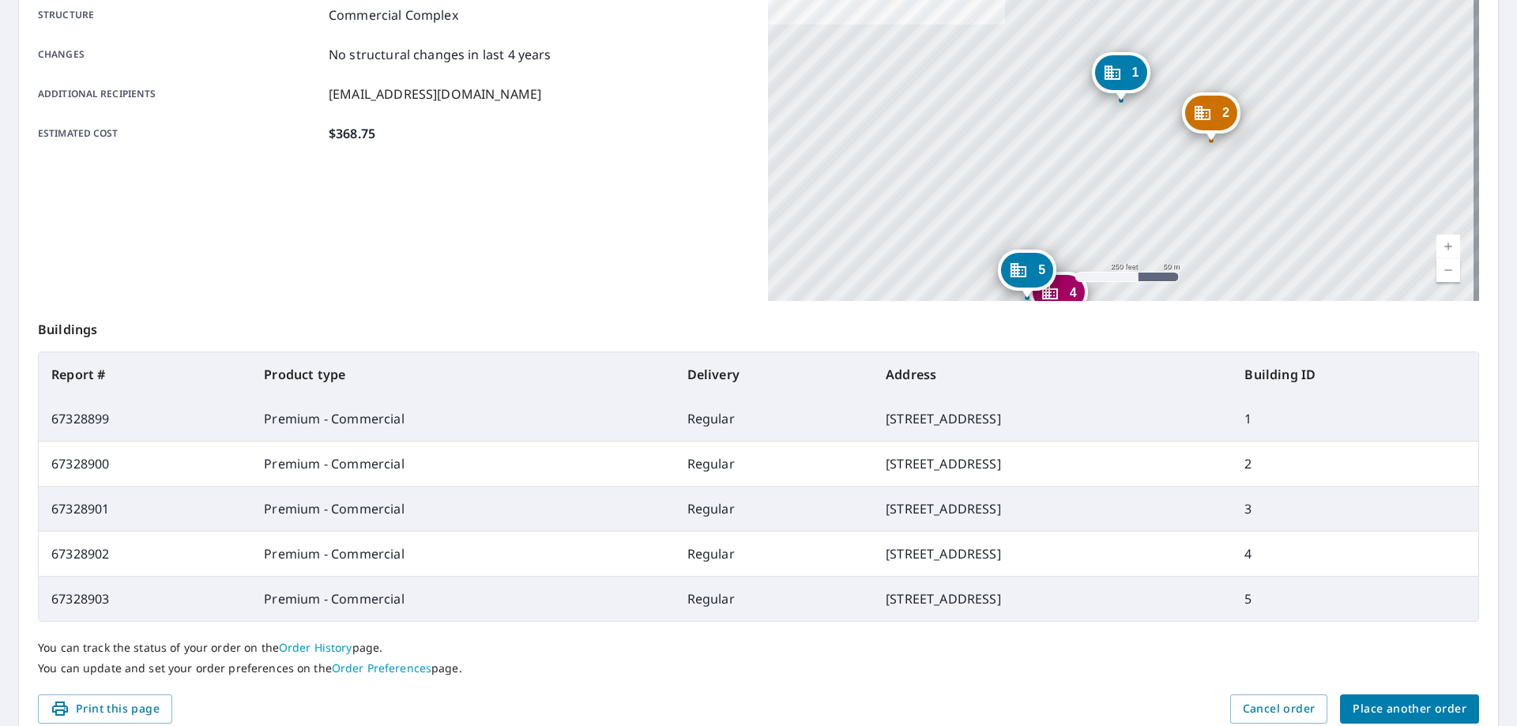
scroll to position [384, 0]
